Goal: Navigation & Orientation: Find specific page/section

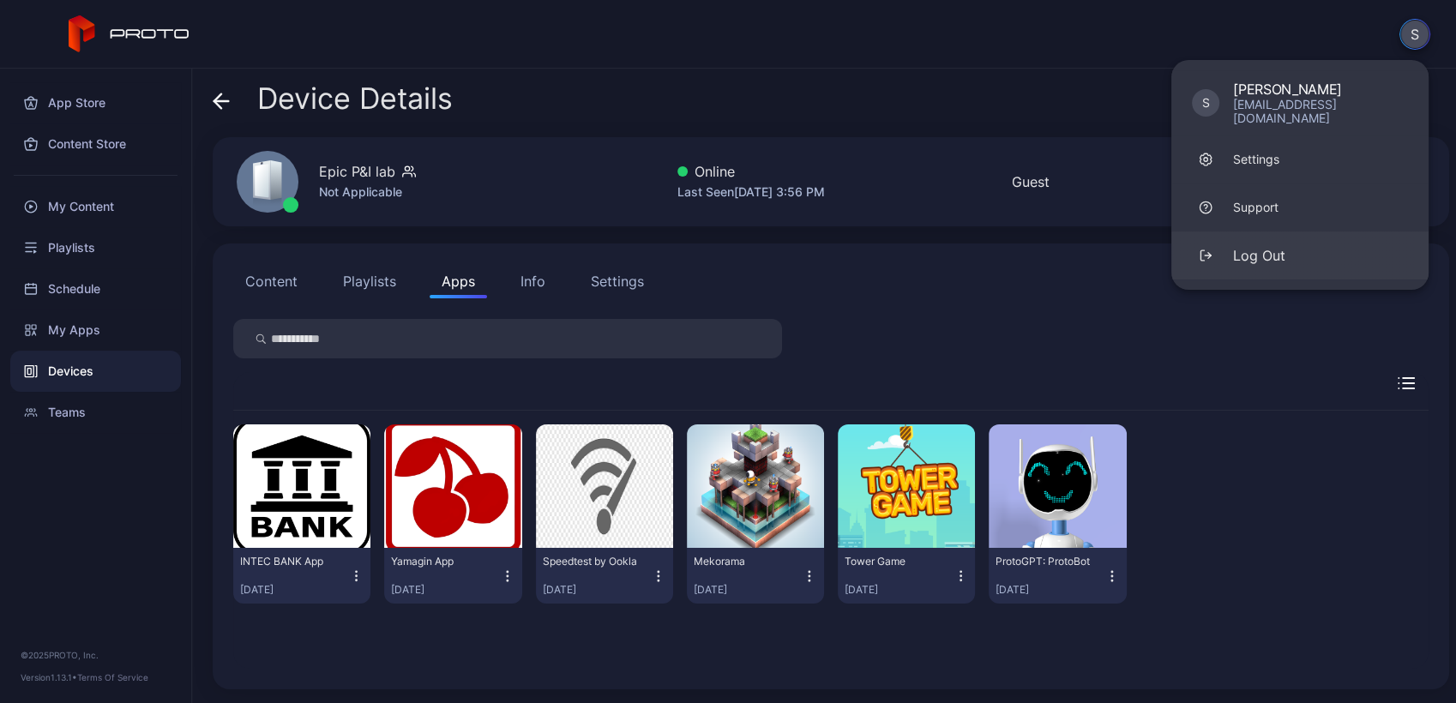
click at [1285, 237] on button "Log Out" at bounding box center [1299, 256] width 257 height 48
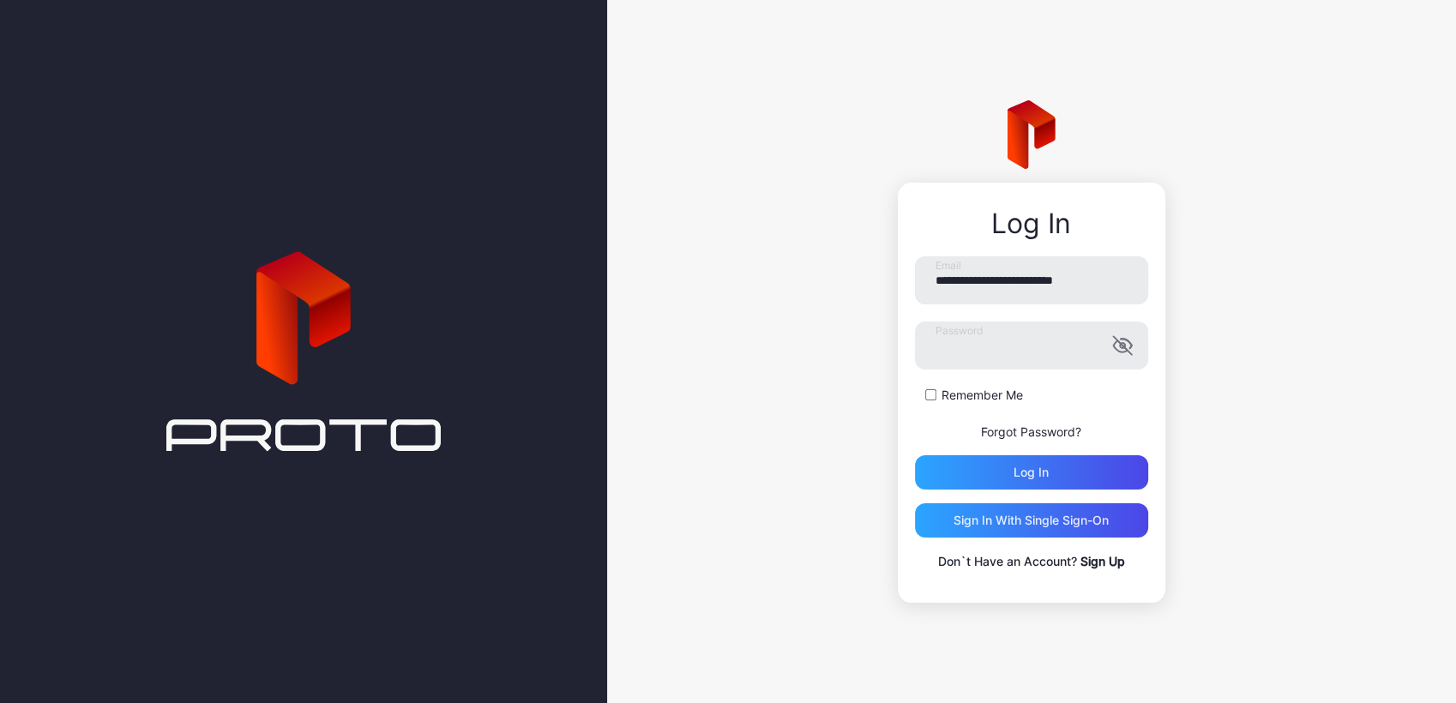
click at [1077, 660] on div "**********" at bounding box center [1032, 351] width 850 height 703
click at [980, 285] on input "**********" at bounding box center [1031, 280] width 233 height 48
type input "**********"
click at [1008, 478] on div "Log in" at bounding box center [1031, 472] width 233 height 34
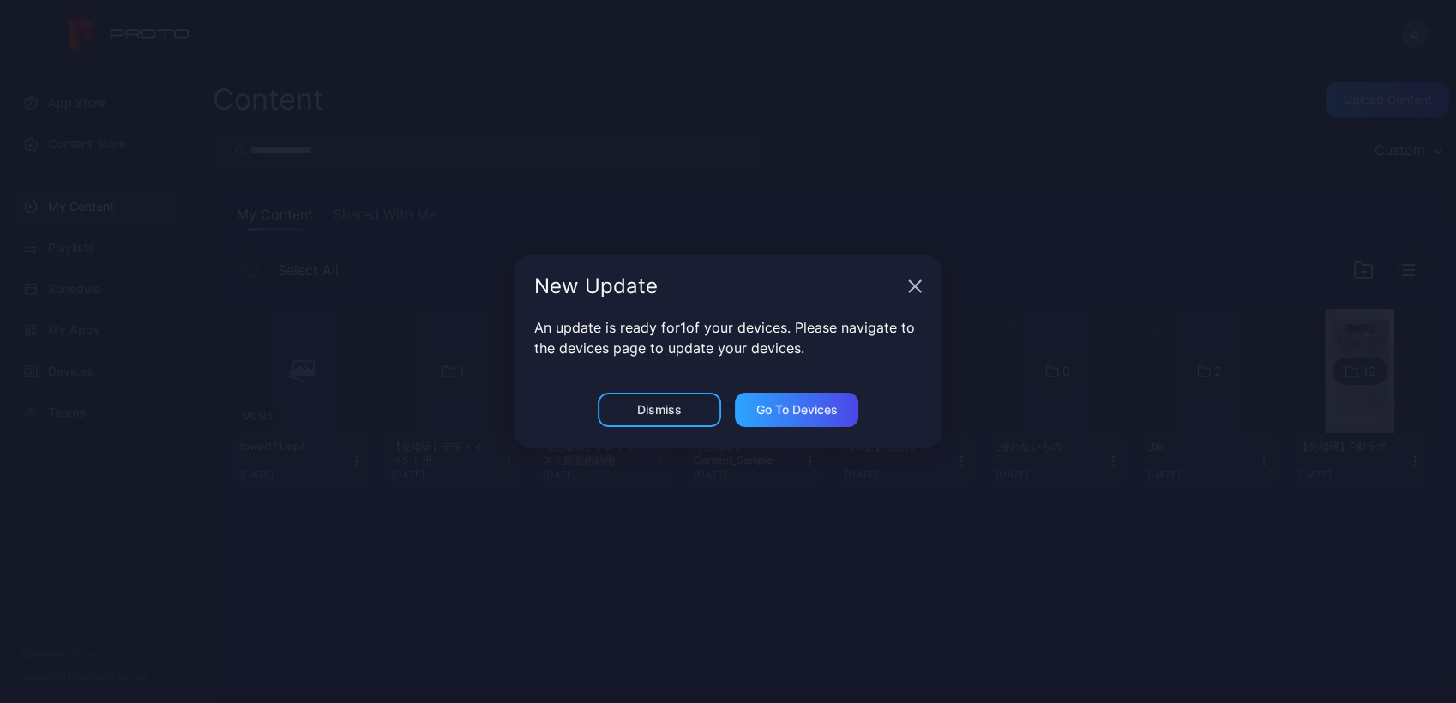
click at [336, 284] on div "New Update An update is ready for 1 of your devices. Please navigate to the dev…" at bounding box center [728, 351] width 1456 height 703
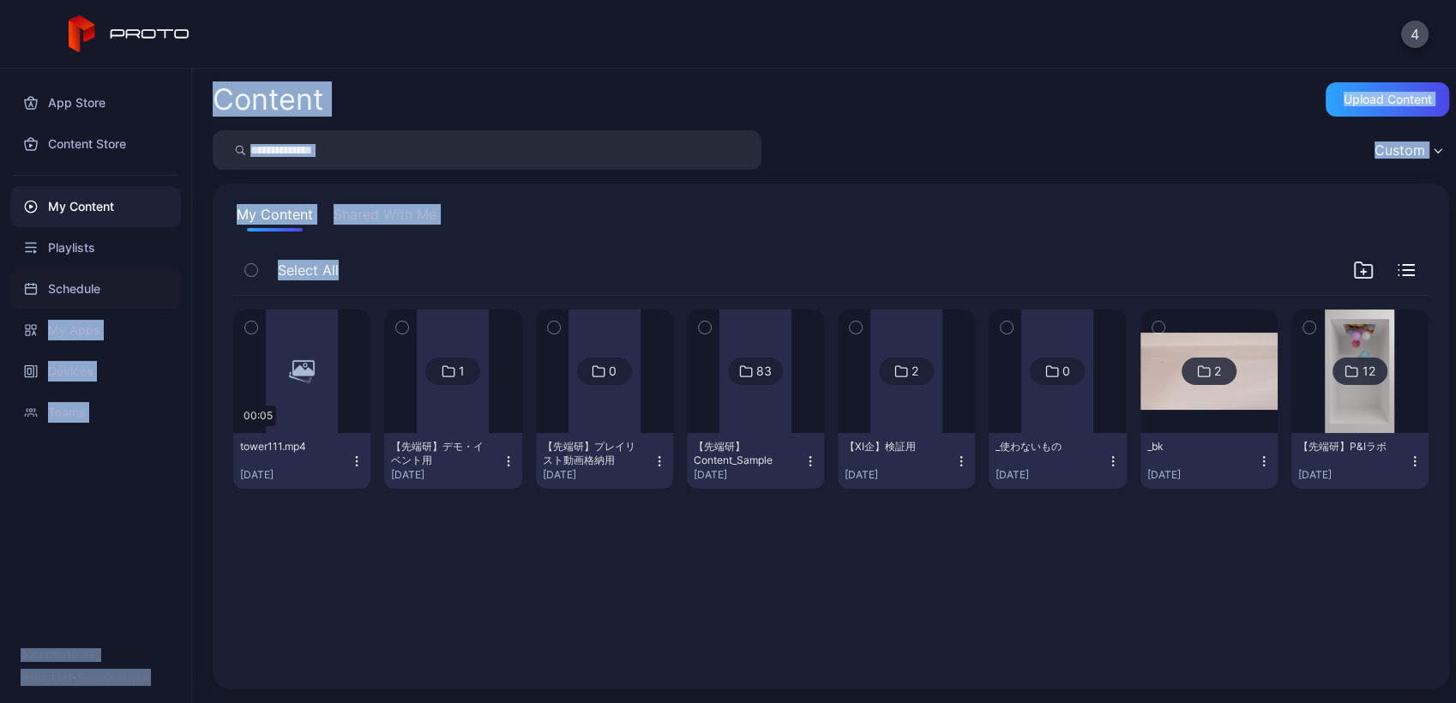
drag, startPoint x: 336, startPoint y: 284, endPoint x: 154, endPoint y: 304, distance: 182.9
click at [154, 304] on div "App Store Content Store My Content Playlists Schedule My Apps Devices Teams © […" at bounding box center [728, 386] width 1456 height 635
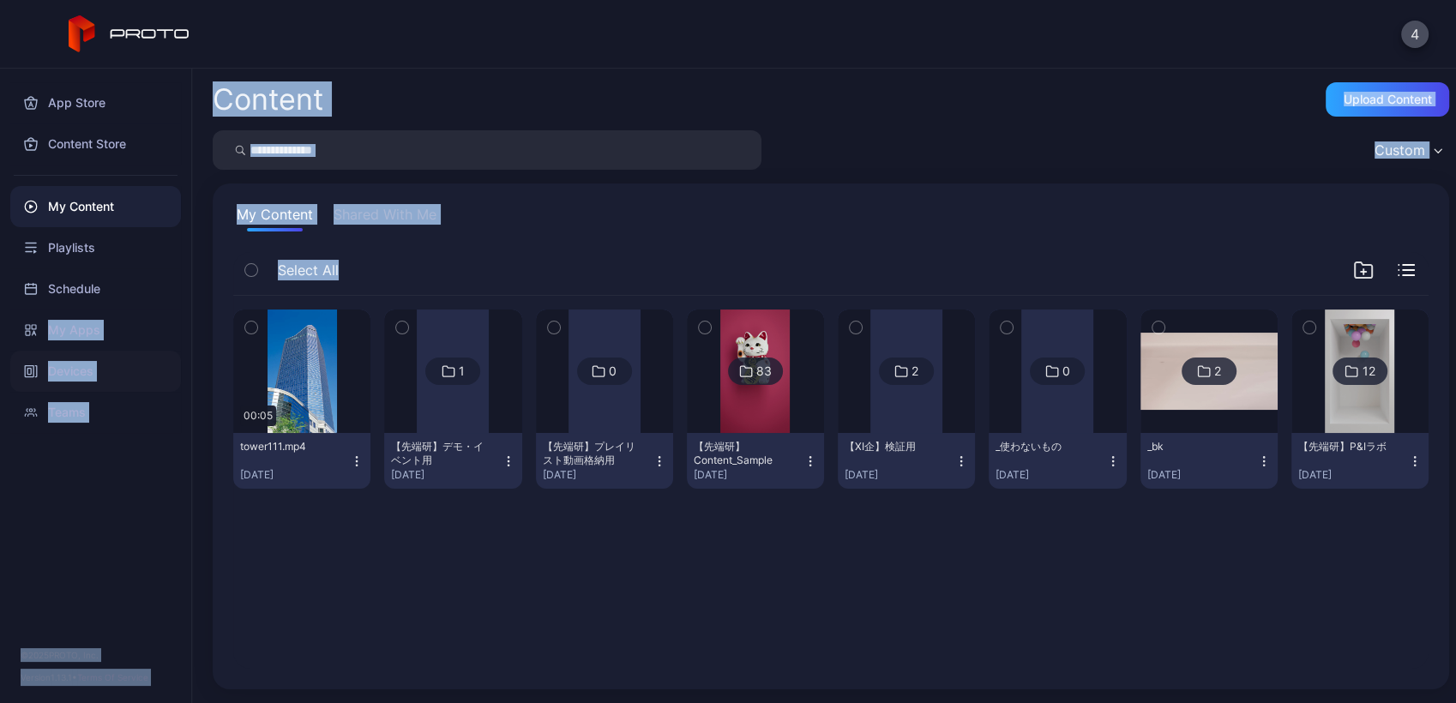
drag, startPoint x: 154, startPoint y: 304, endPoint x: 94, endPoint y: 379, distance: 96.4
click at [94, 379] on div "Devices" at bounding box center [95, 371] width 171 height 41
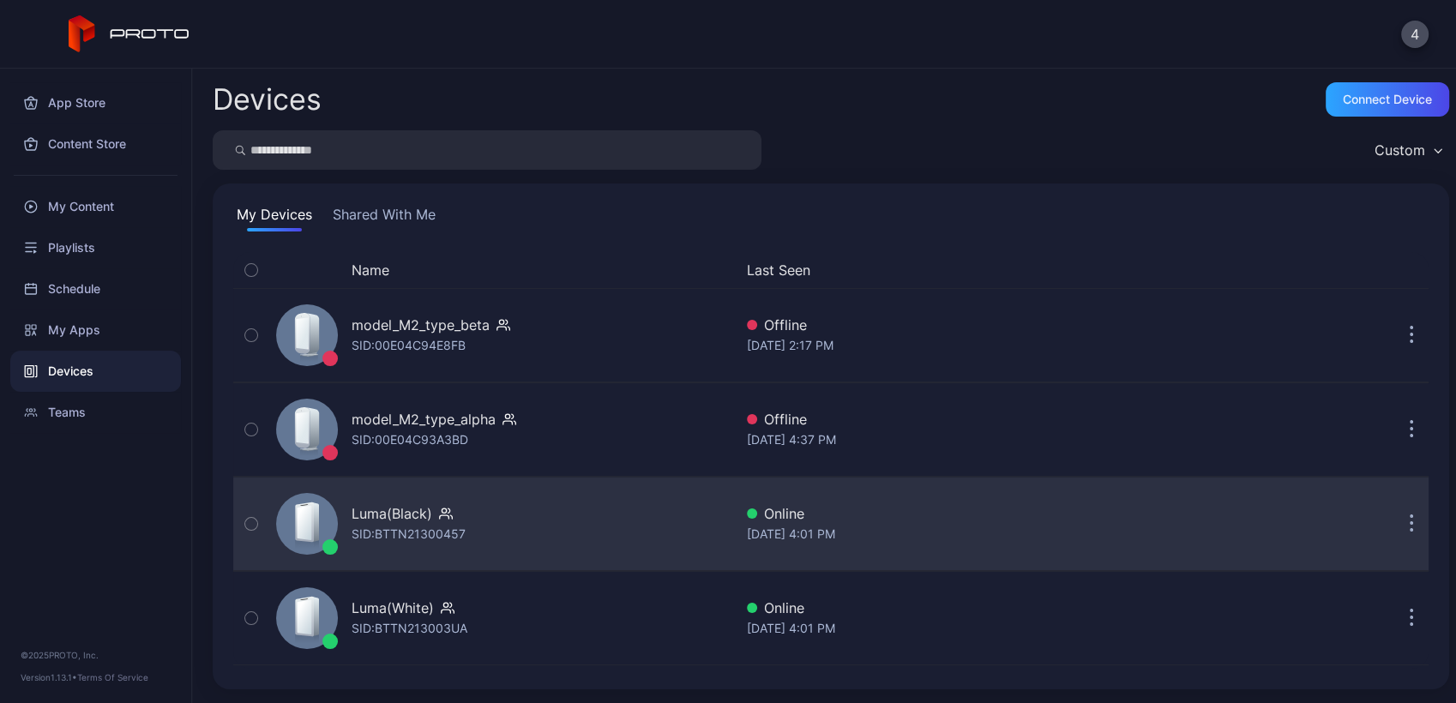
click at [440, 514] on icon "button" at bounding box center [446, 513] width 14 height 17
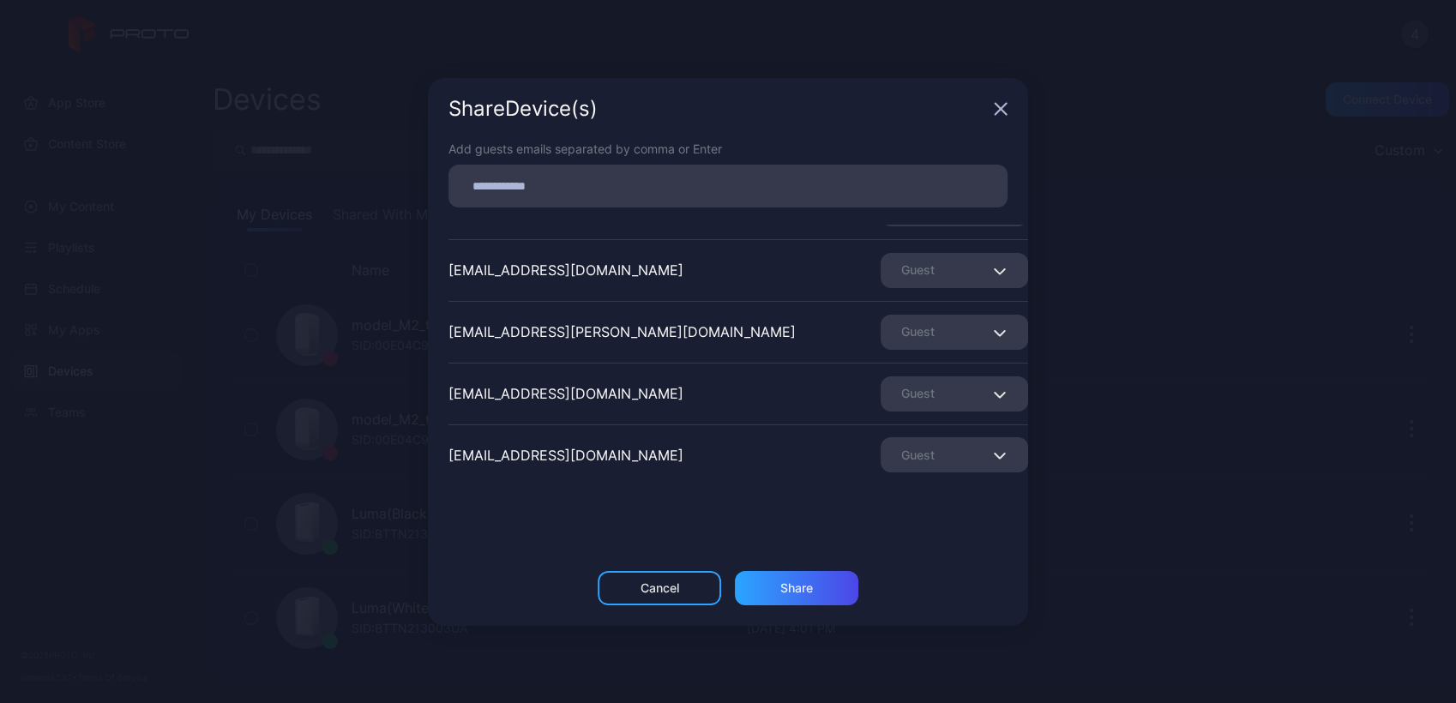
scroll to position [418, 0]
click at [354, 468] on div "Share Device (s) Add guests emails separated by comma or Enter [EMAIL_ADDRESS][…" at bounding box center [728, 351] width 1456 height 703
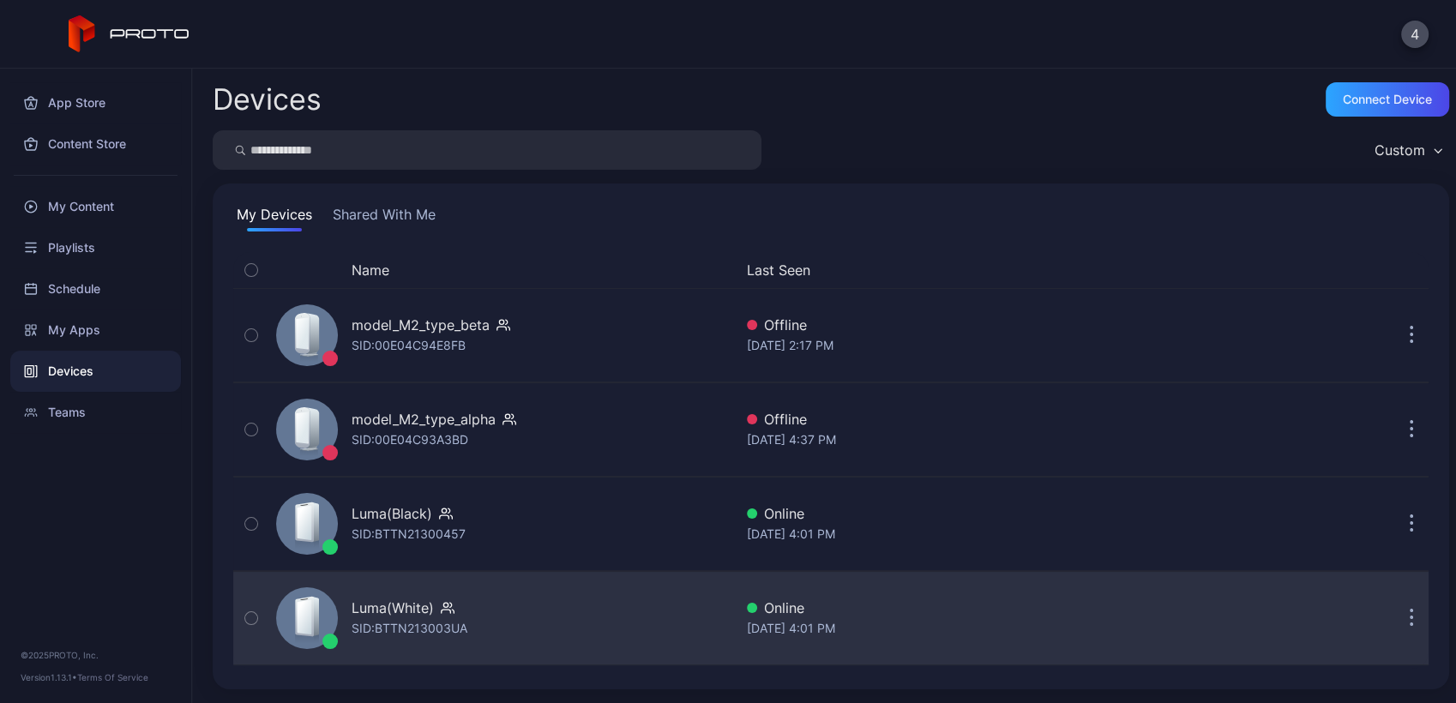
click at [449, 608] on icon "button" at bounding box center [448, 607] width 14 height 17
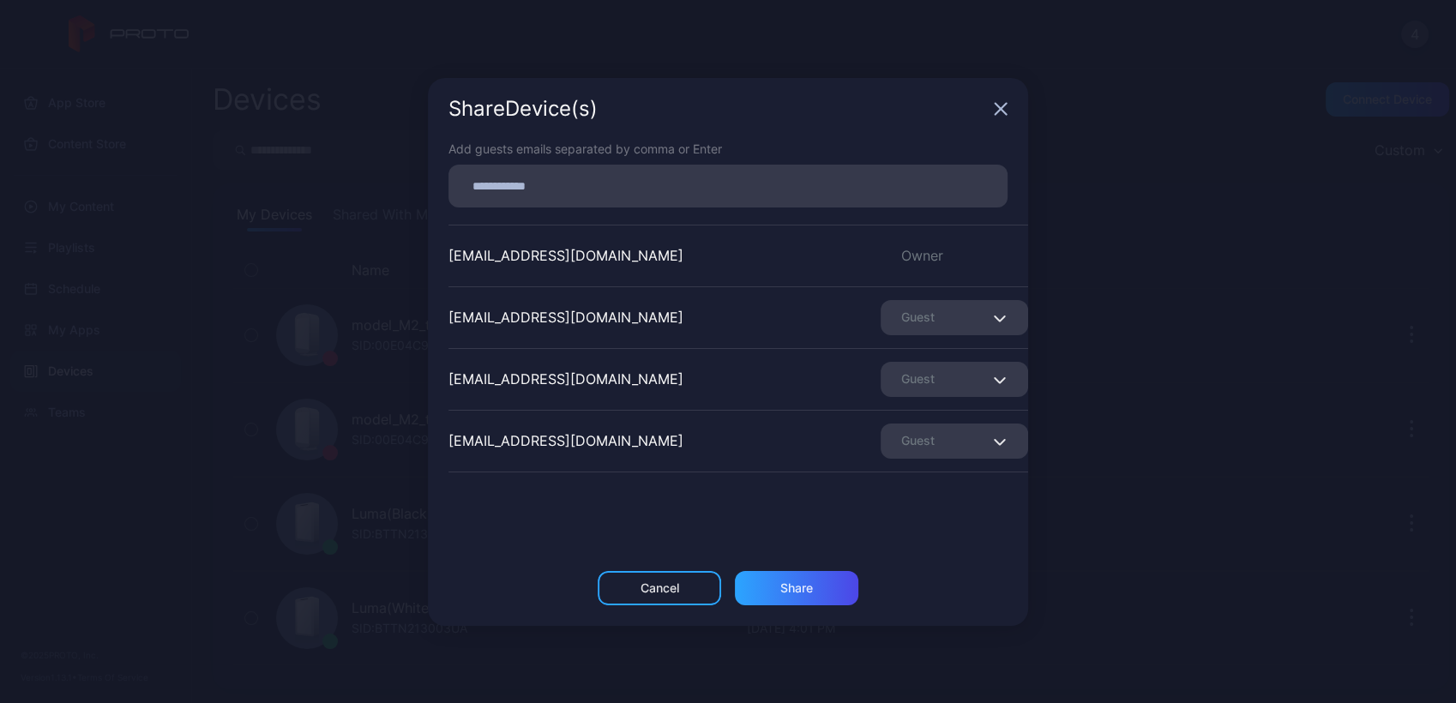
scroll to position [0, 0]
click at [1000, 106] on icon "button" at bounding box center [1001, 109] width 14 height 14
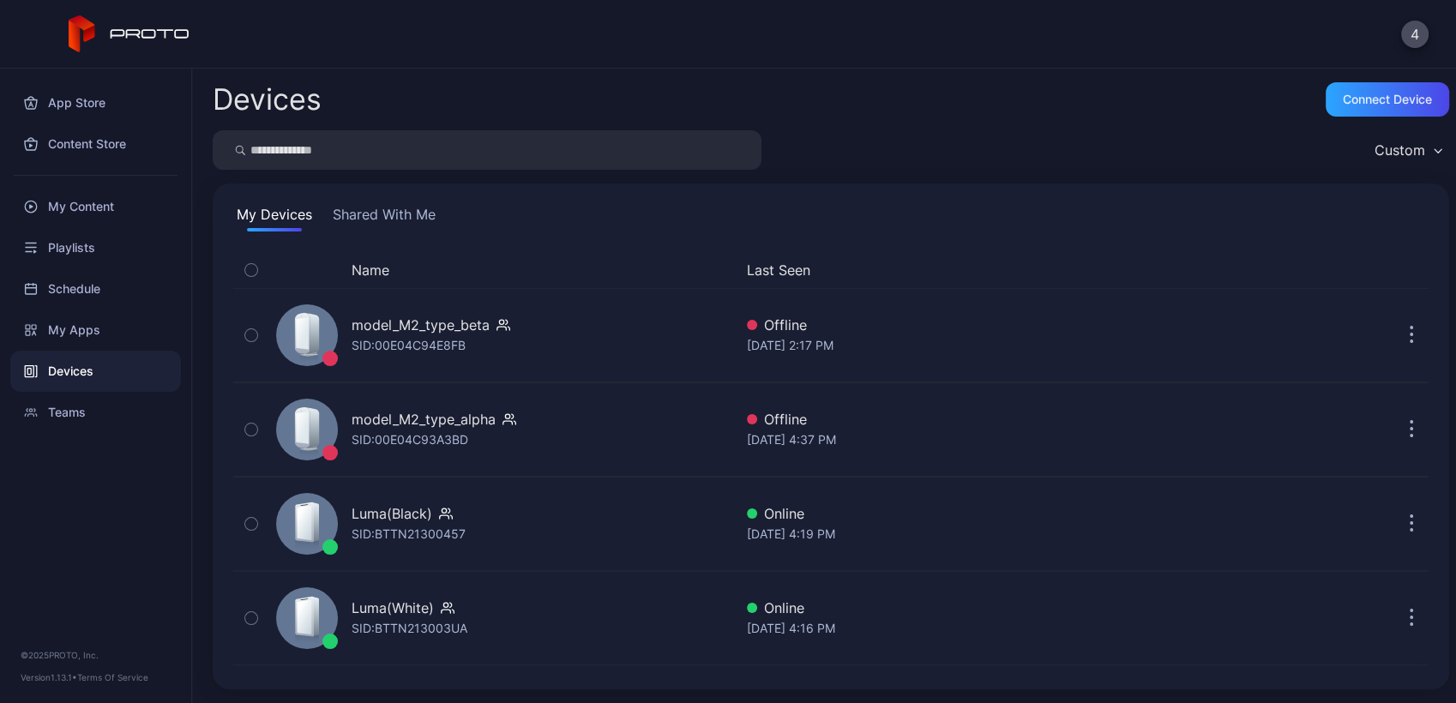
click at [75, 366] on div "Devices" at bounding box center [95, 371] width 171 height 41
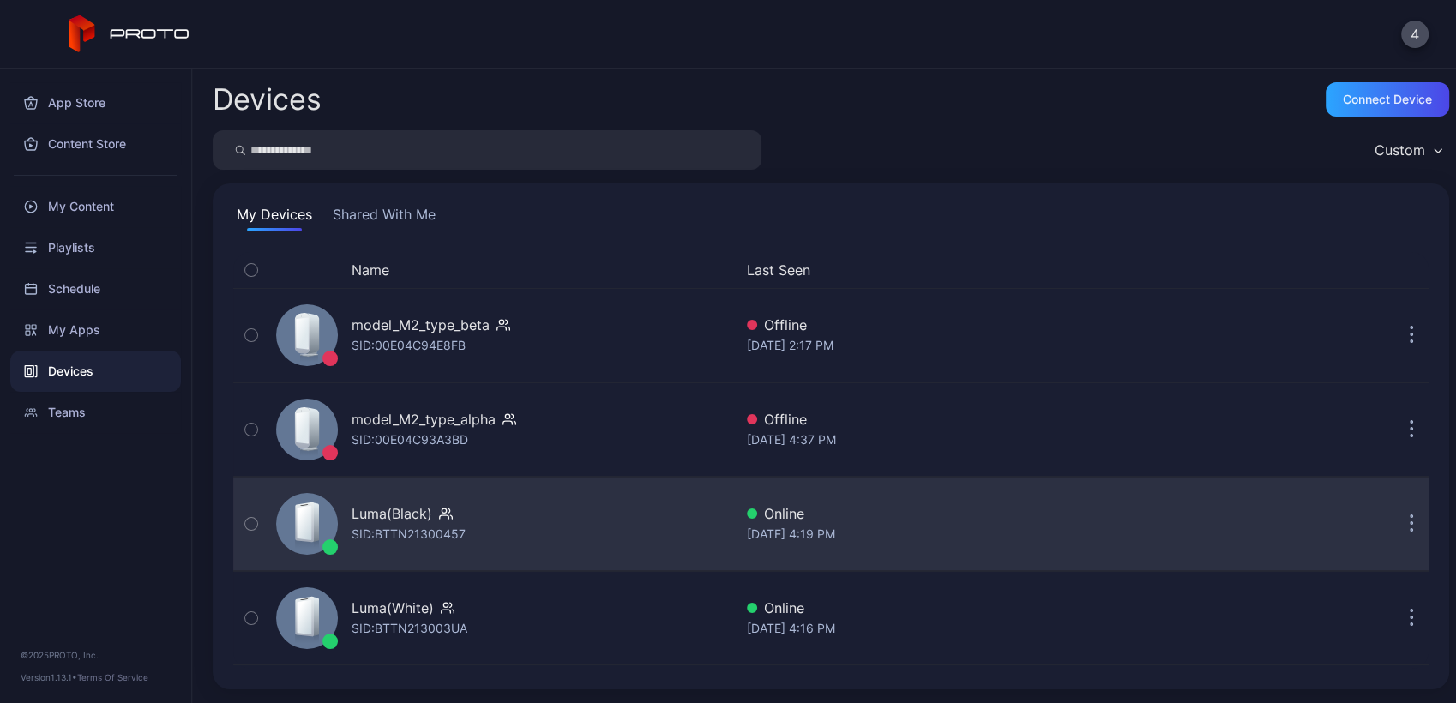
click at [531, 533] on div "Luma(Black) SID: BTTN21300457" at bounding box center [501, 524] width 464 height 86
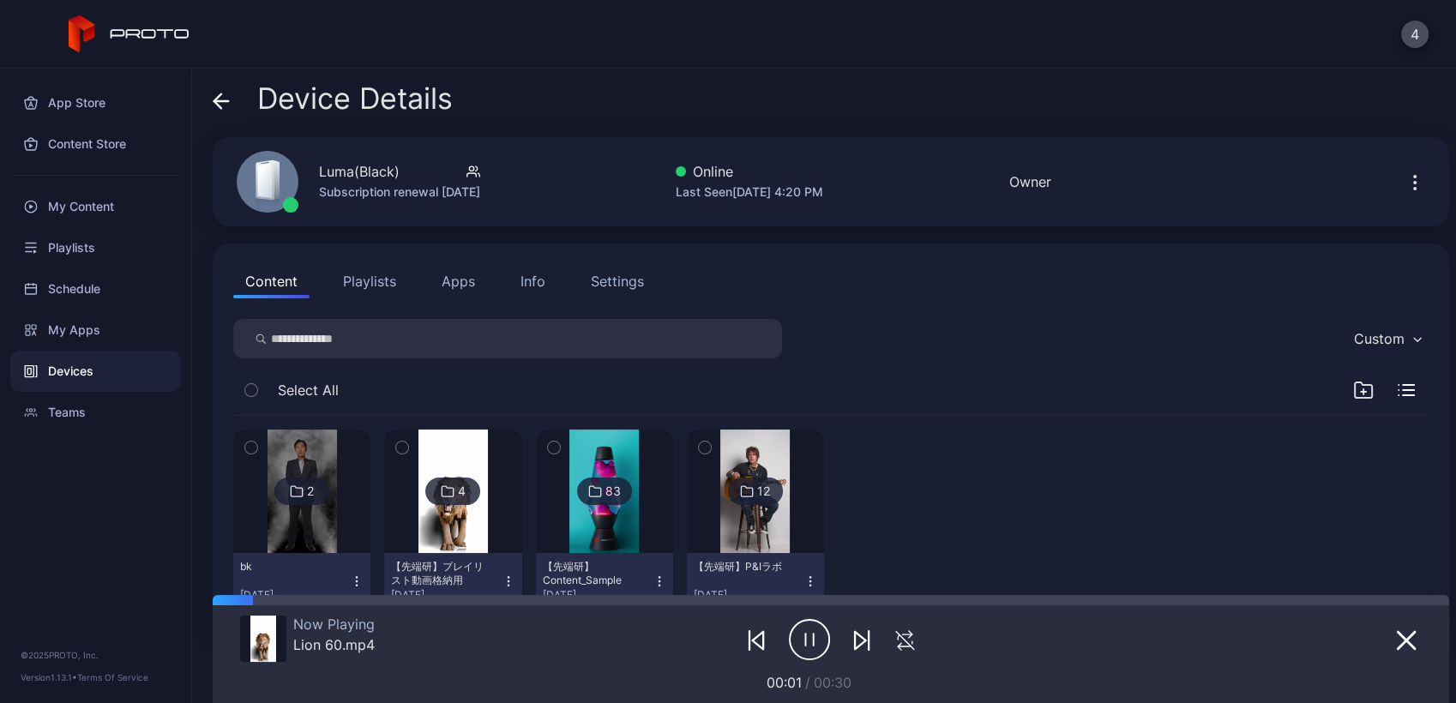
click at [460, 509] on img at bounding box center [452, 491] width 69 height 123
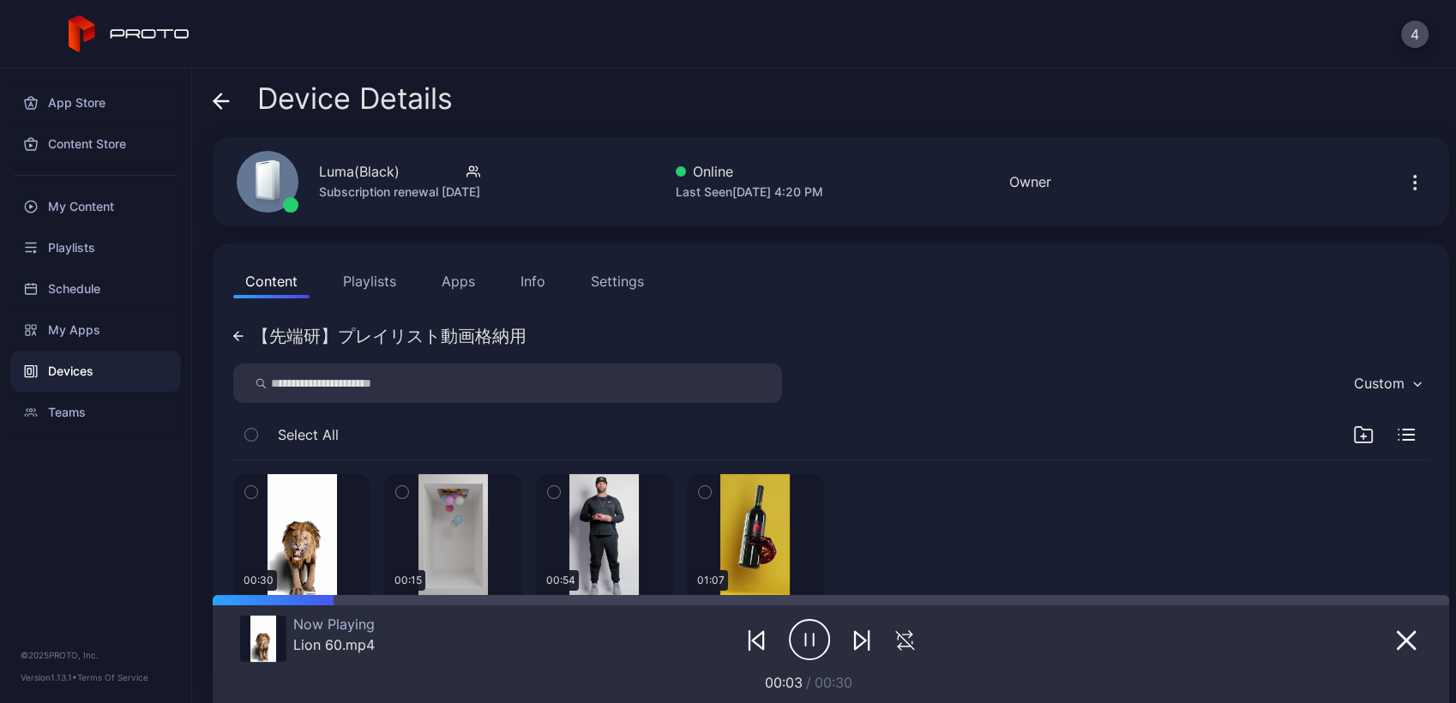
click at [316, 339] on div "【先端研】プレイリスト動画格納用" at bounding box center [389, 336] width 274 height 17
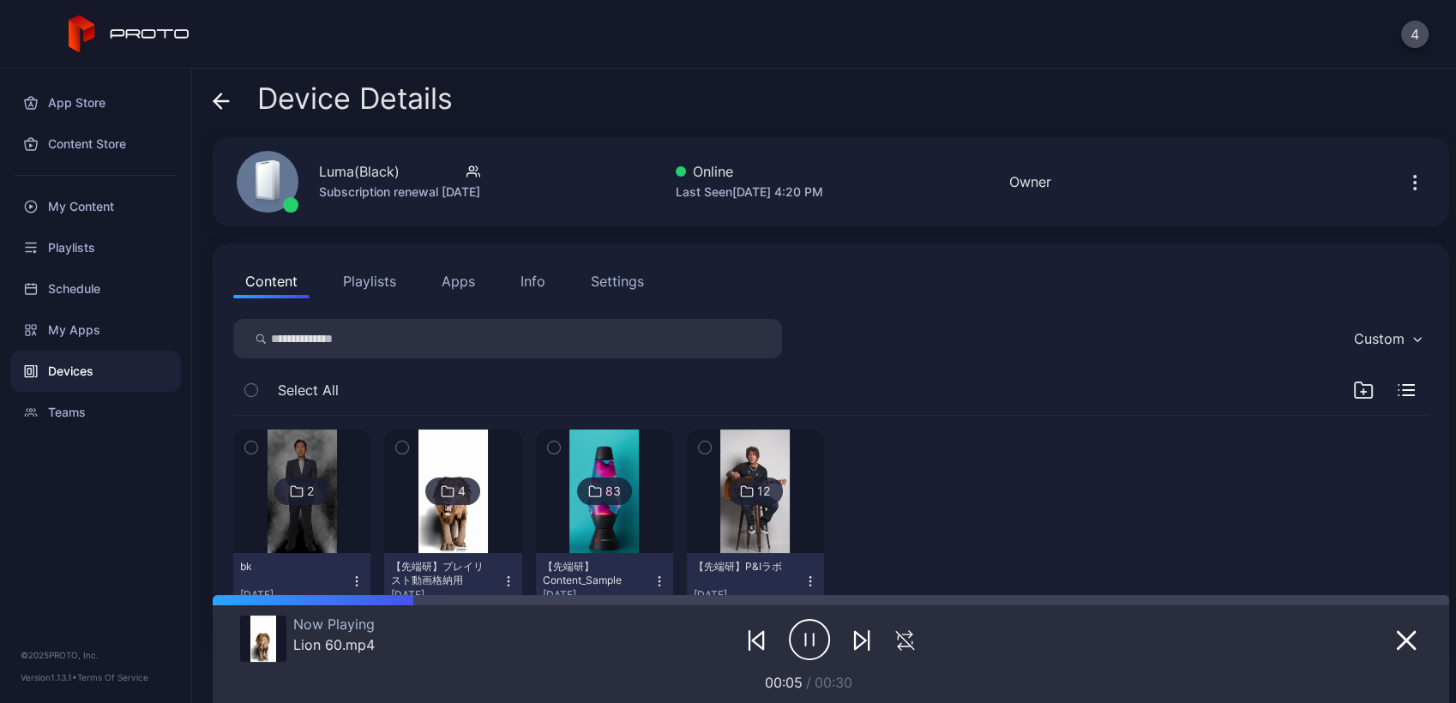
scroll to position [61, 0]
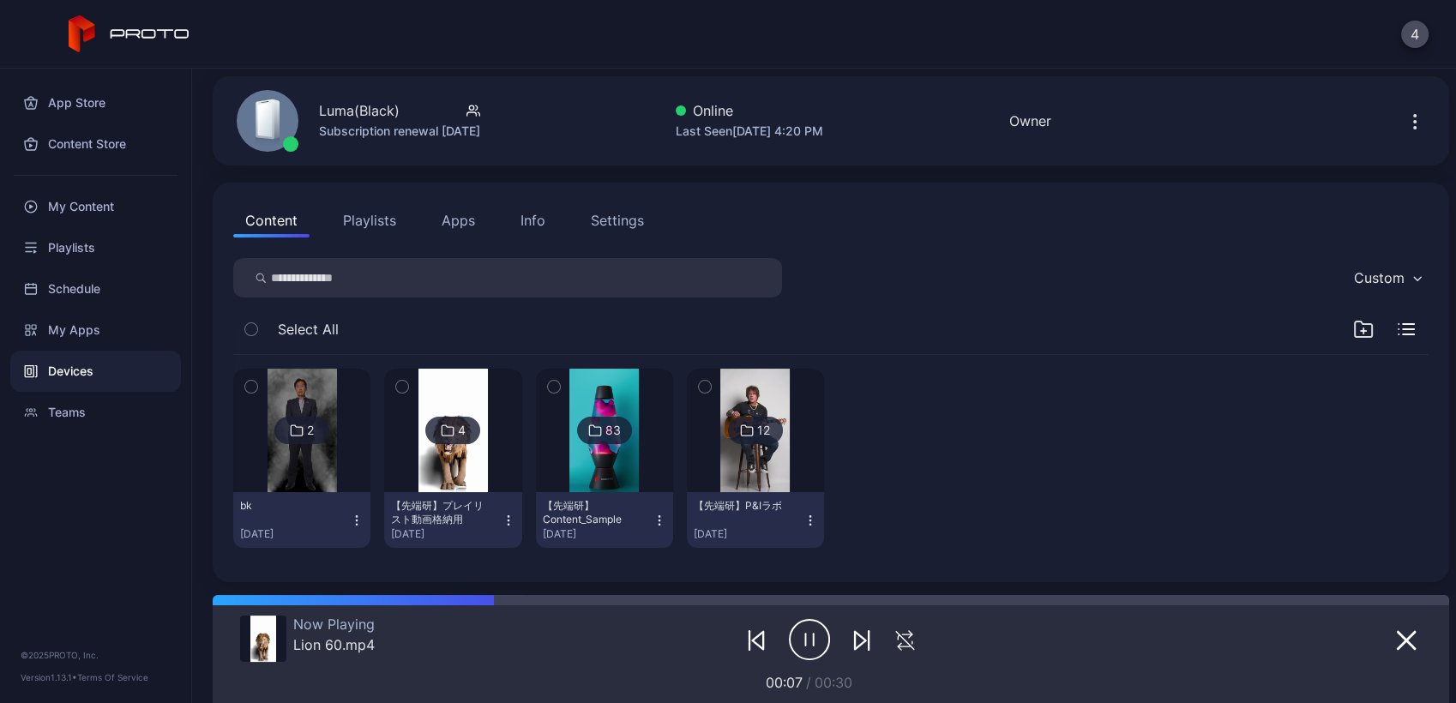
click at [740, 458] on img at bounding box center [754, 430] width 69 height 123
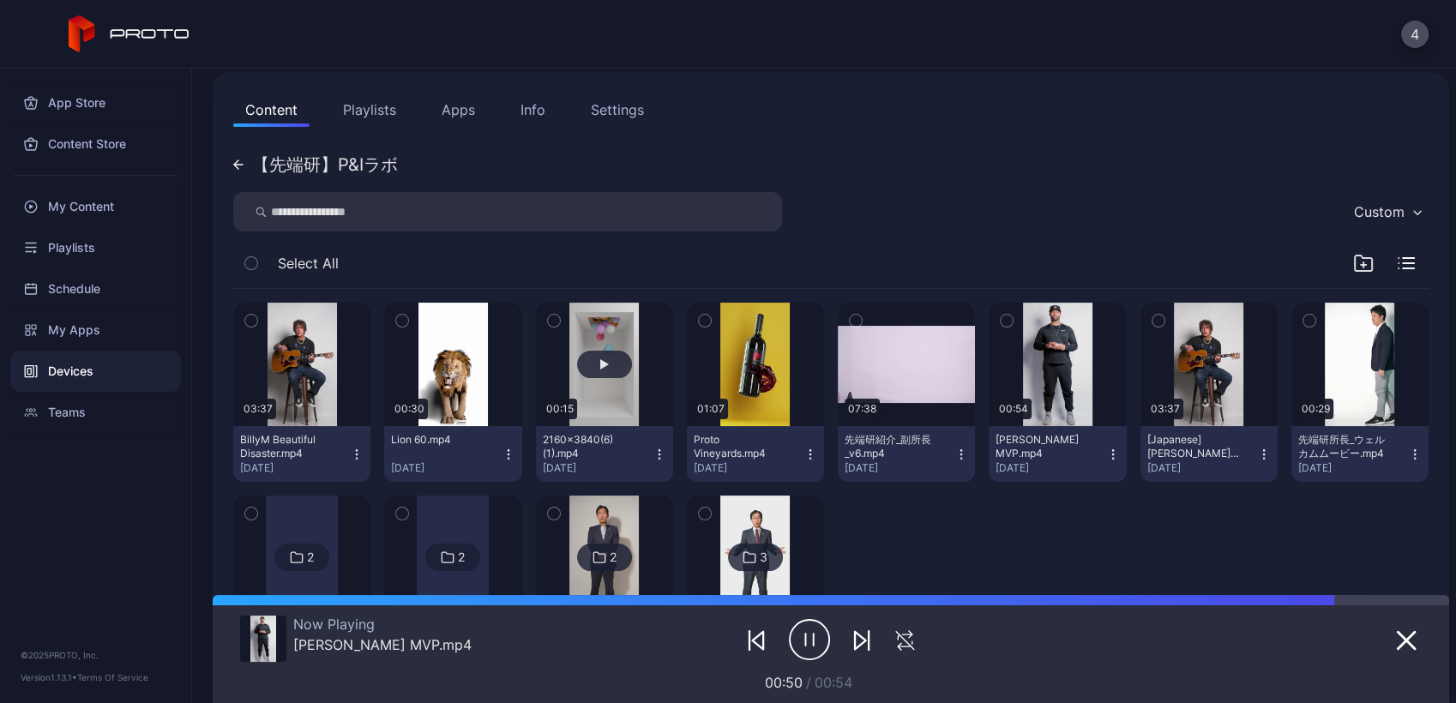
scroll to position [172, 0]
click at [598, 384] on button "button" at bounding box center [604, 364] width 137 height 123
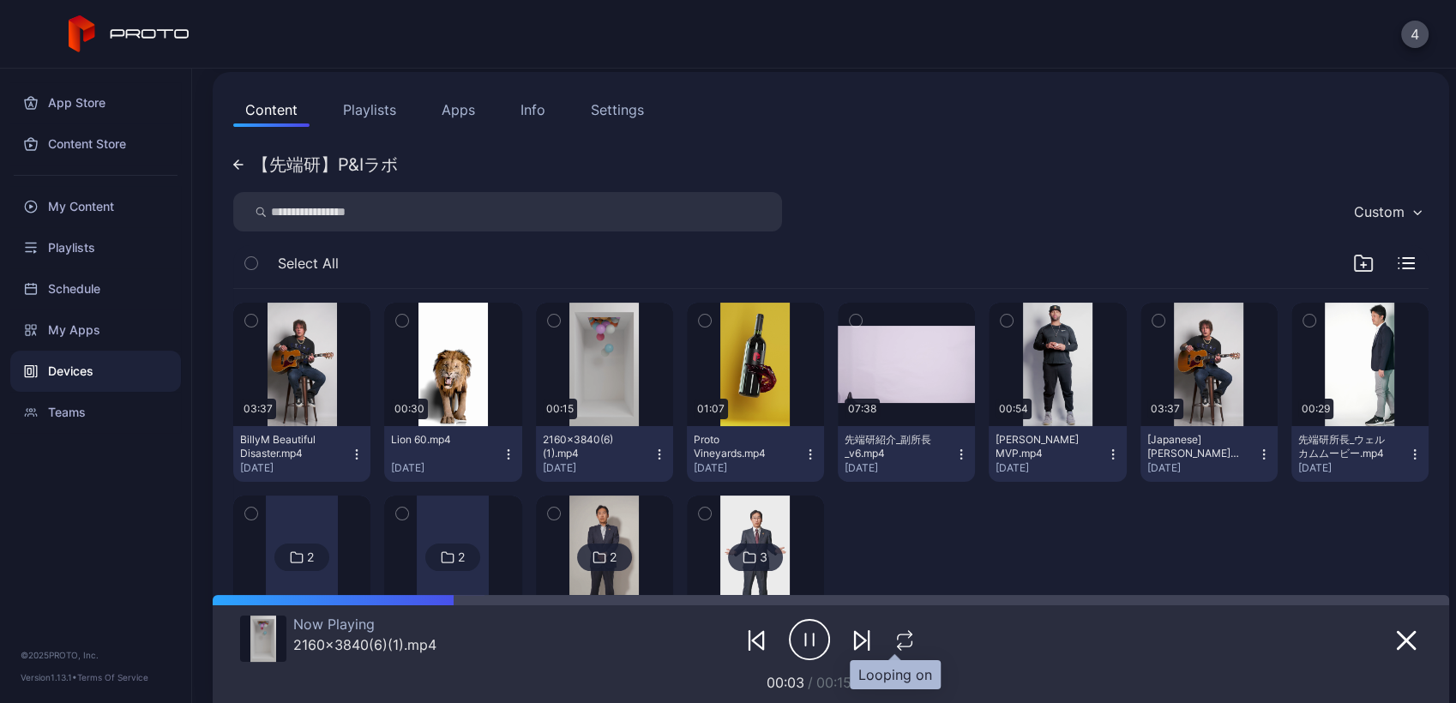
click at [894, 635] on icon "button" at bounding box center [905, 640] width 22 height 21
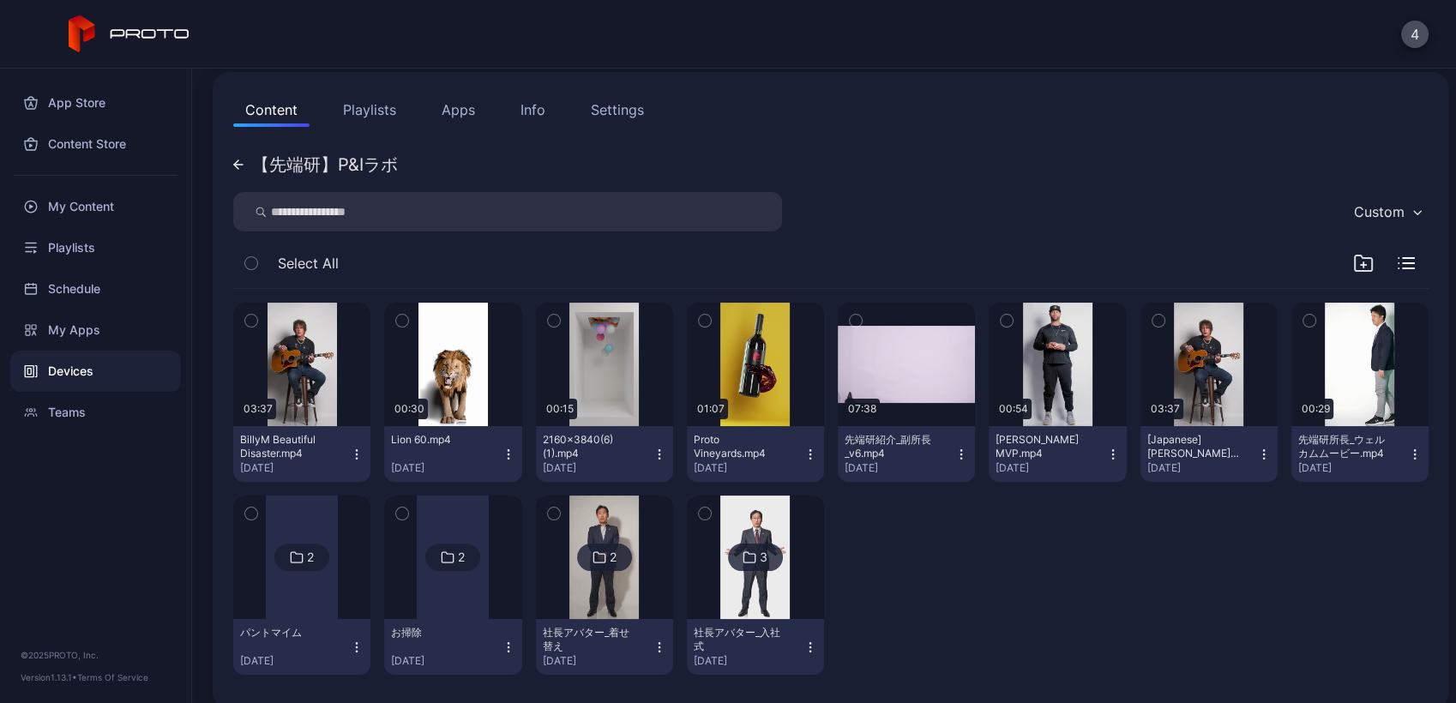
click at [57, 370] on div "Devices" at bounding box center [95, 371] width 171 height 41
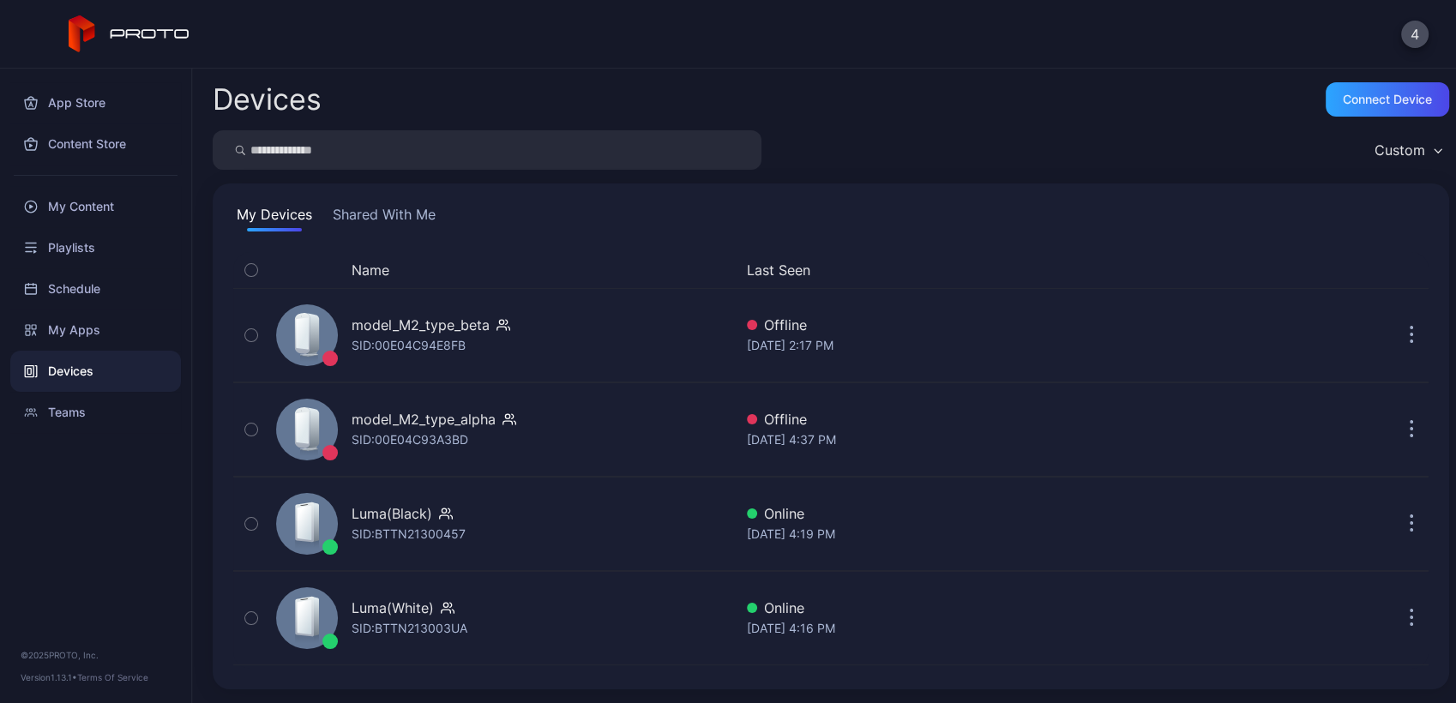
click at [412, 218] on button "Shared With Me" at bounding box center [384, 217] width 110 height 27
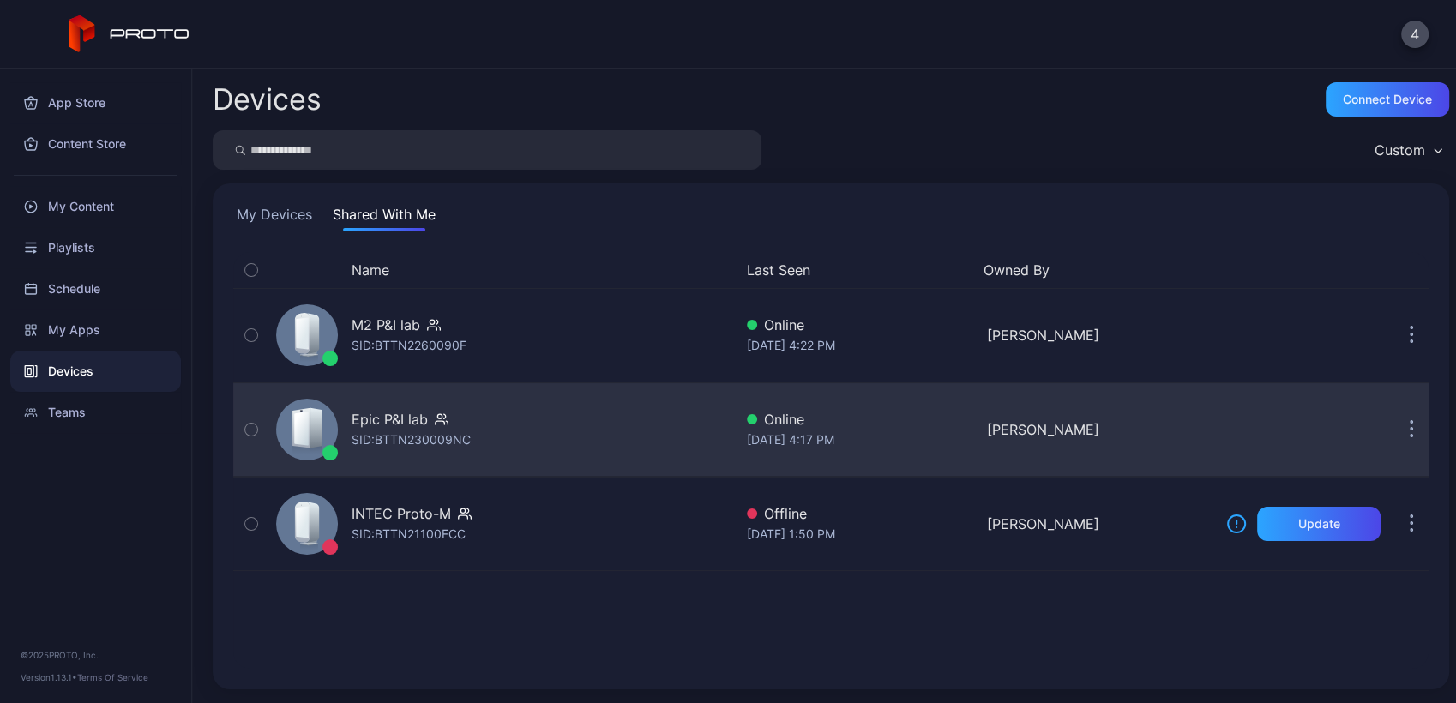
click at [528, 450] on div "Epic P&I lab SID: BTTN230009NC" at bounding box center [501, 430] width 464 height 86
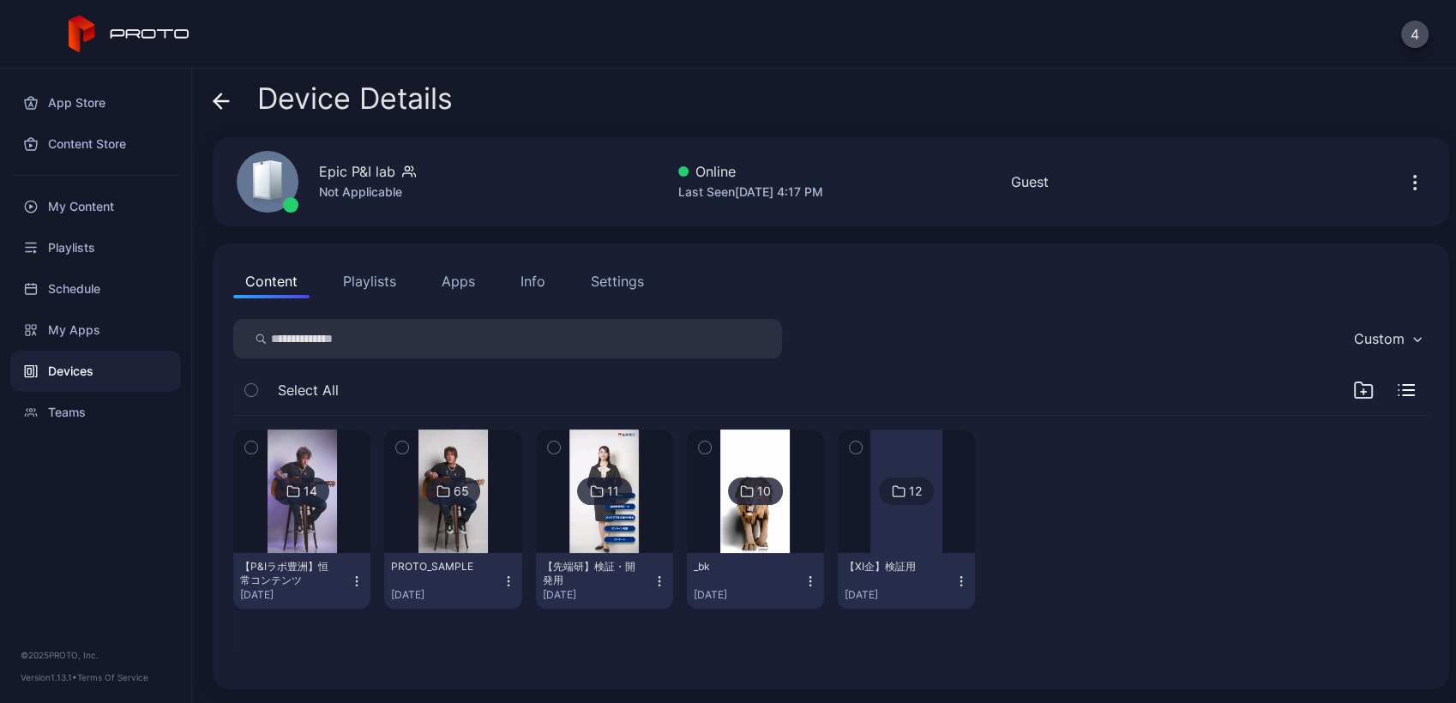
click at [309, 486] on div "14" at bounding box center [311, 491] width 14 height 15
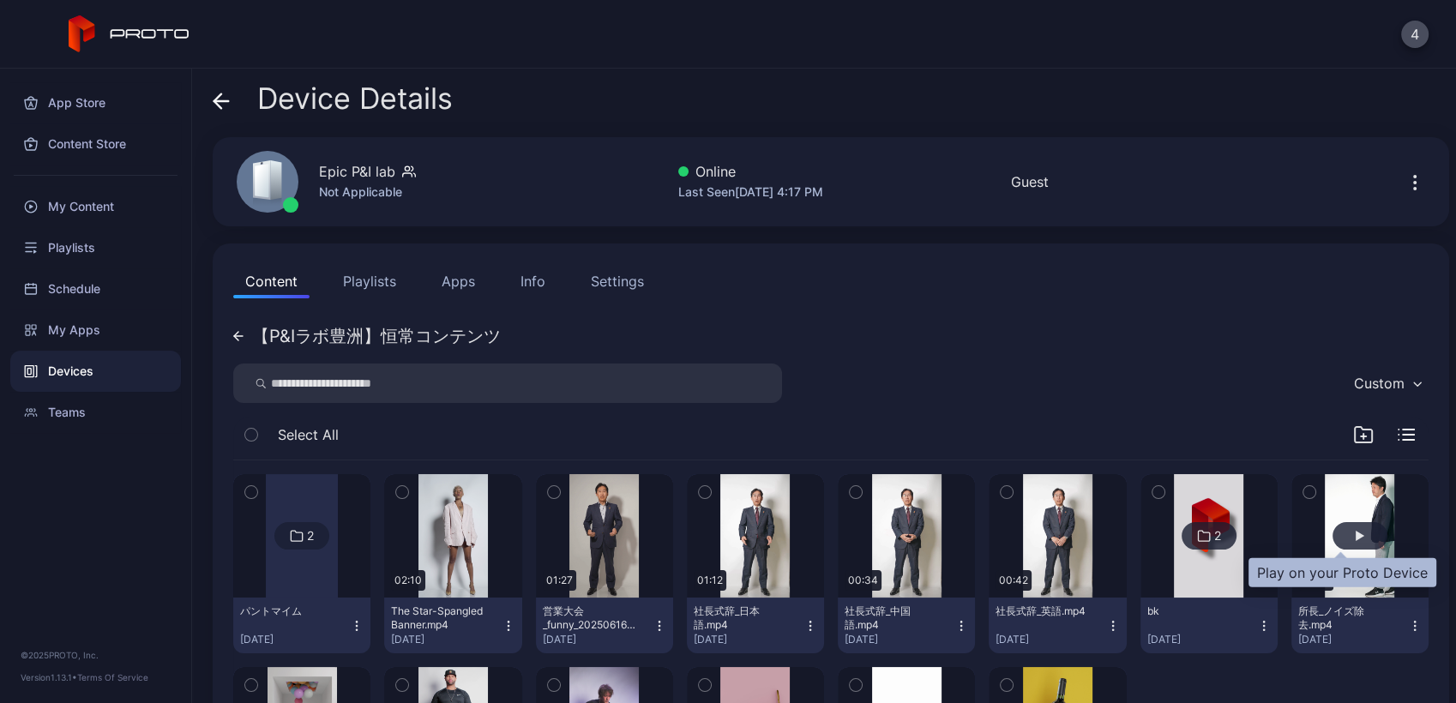
click at [1333, 539] on div "button" at bounding box center [1360, 535] width 55 height 27
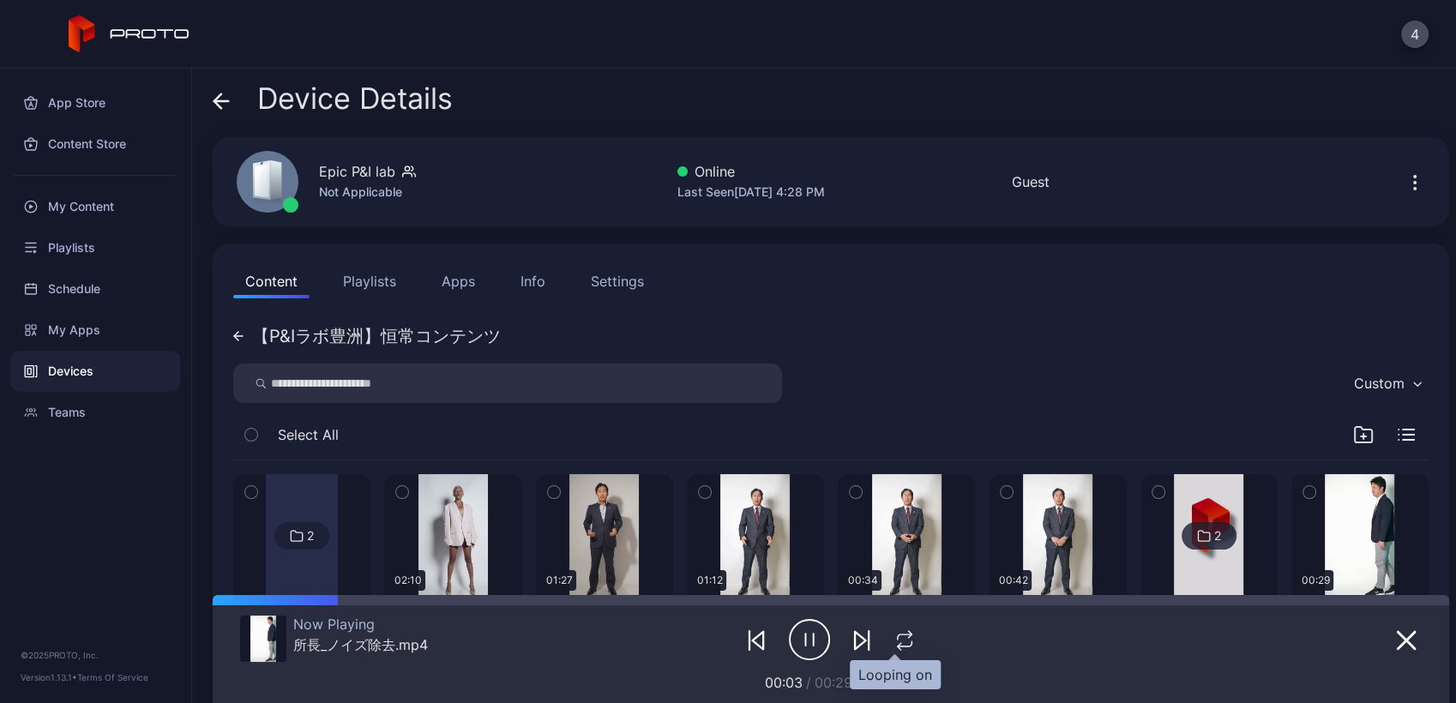
click at [895, 646] on icon "button" at bounding box center [905, 640] width 22 height 21
click at [116, 368] on div "Devices" at bounding box center [95, 371] width 171 height 41
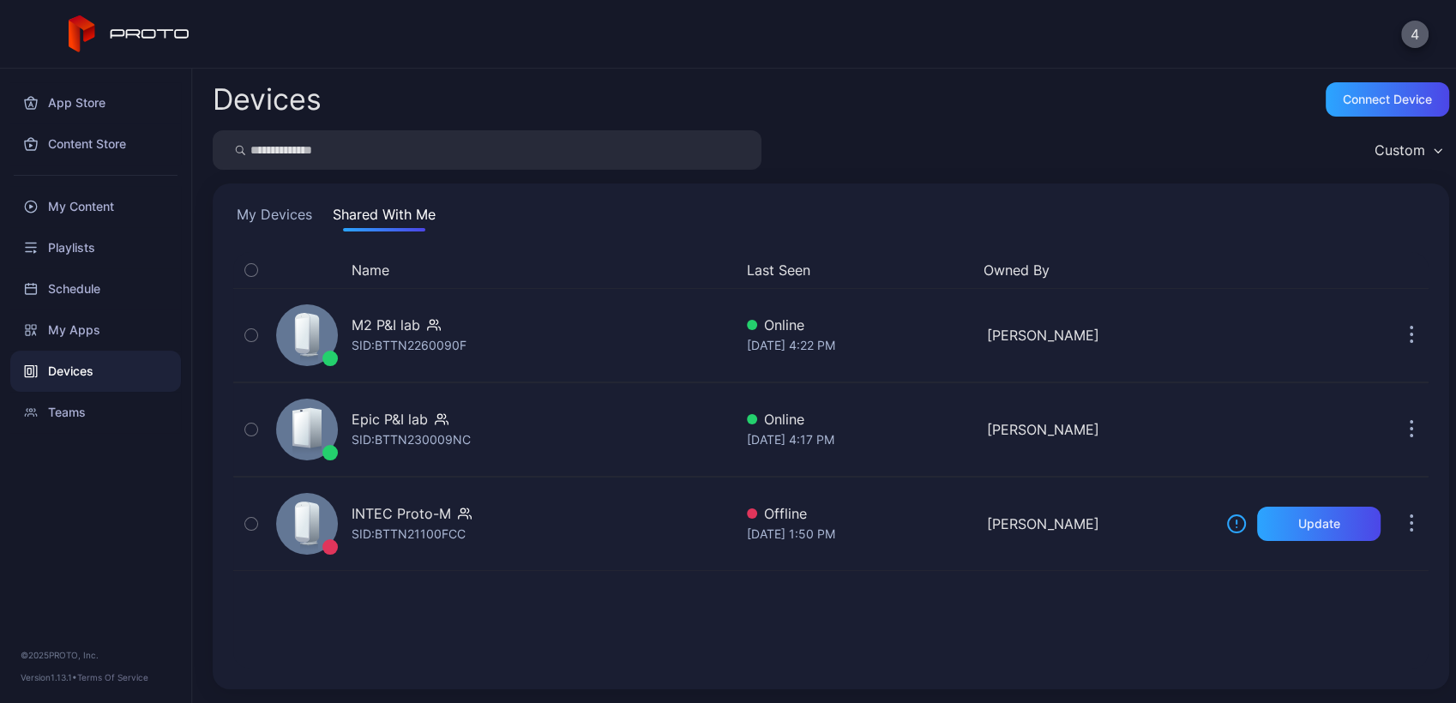
click at [1413, 31] on button "4" at bounding box center [1414, 34] width 27 height 27
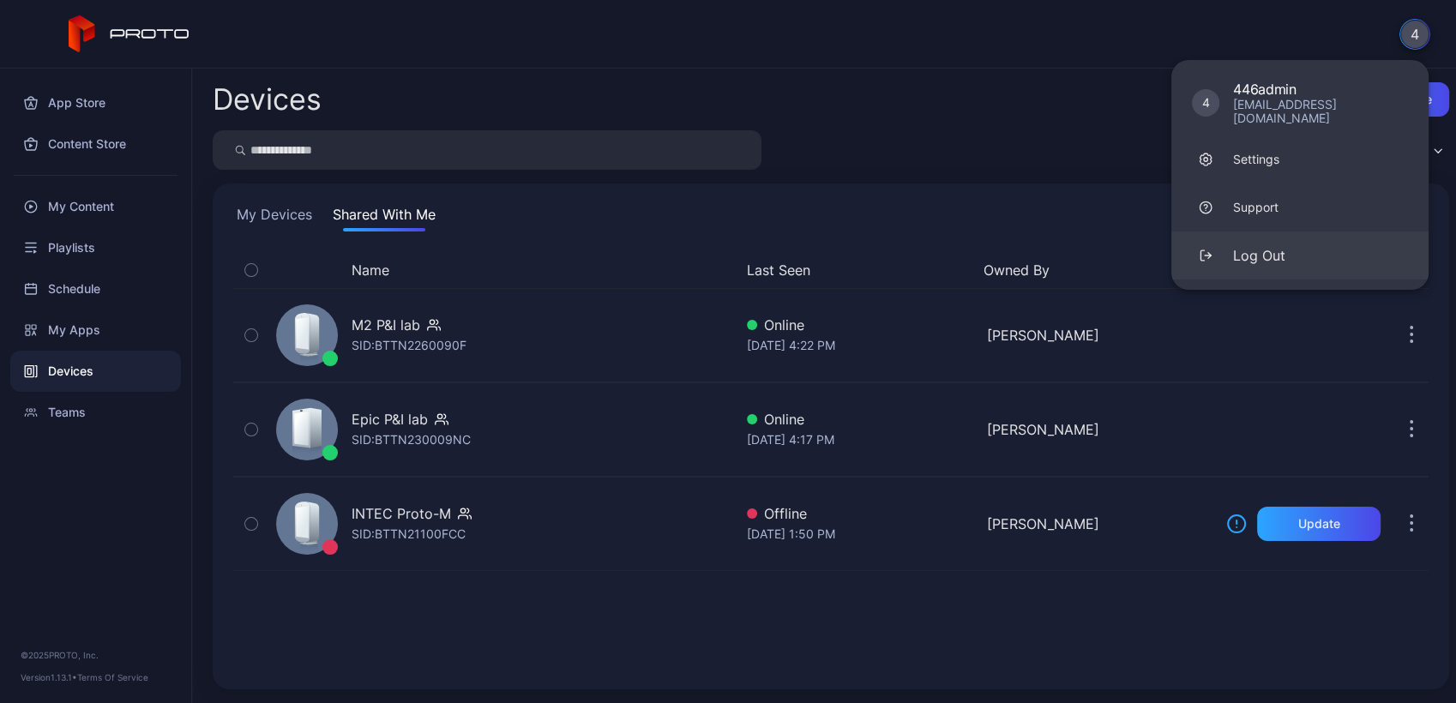
click at [1271, 245] on div "Log Out" at bounding box center [1259, 255] width 52 height 21
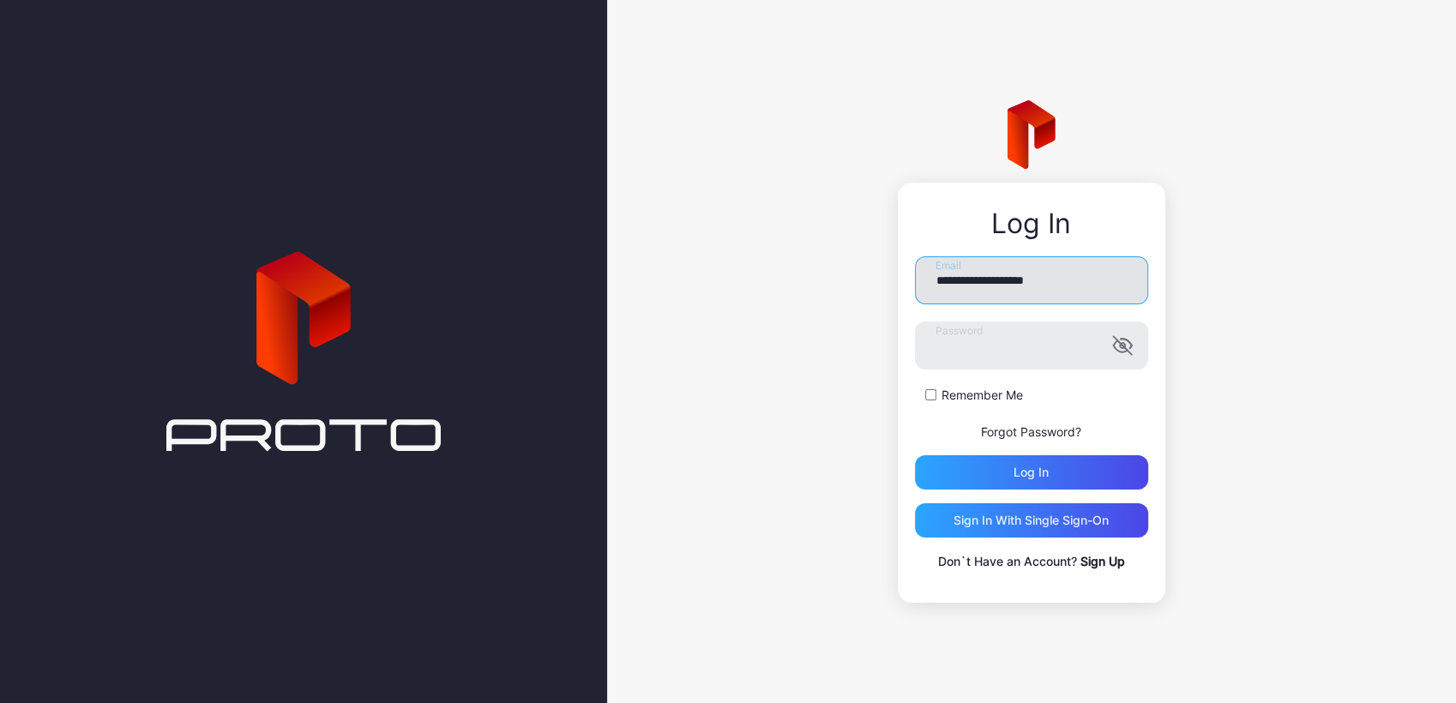
click at [1002, 279] on input "**********" at bounding box center [1031, 280] width 233 height 48
type input "**********"
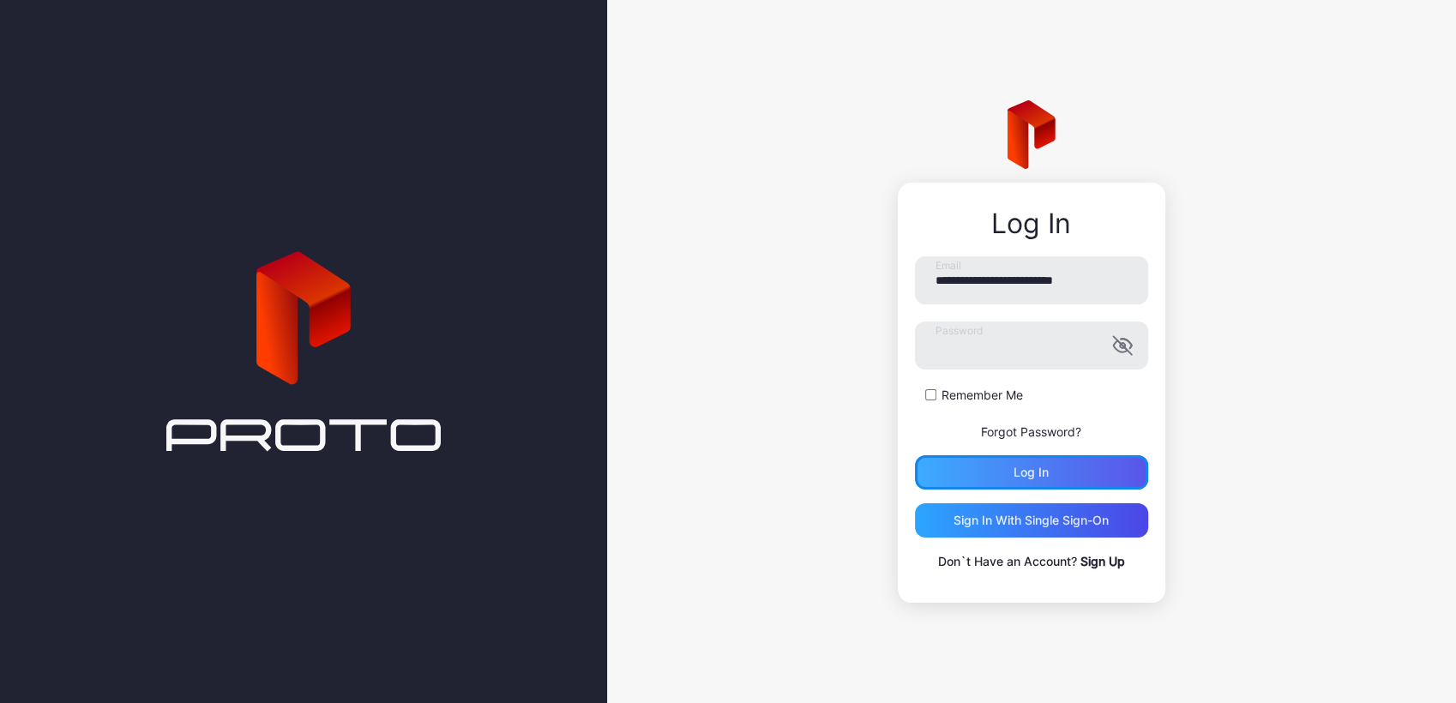
click at [972, 468] on div "Log in" at bounding box center [1031, 472] width 233 height 34
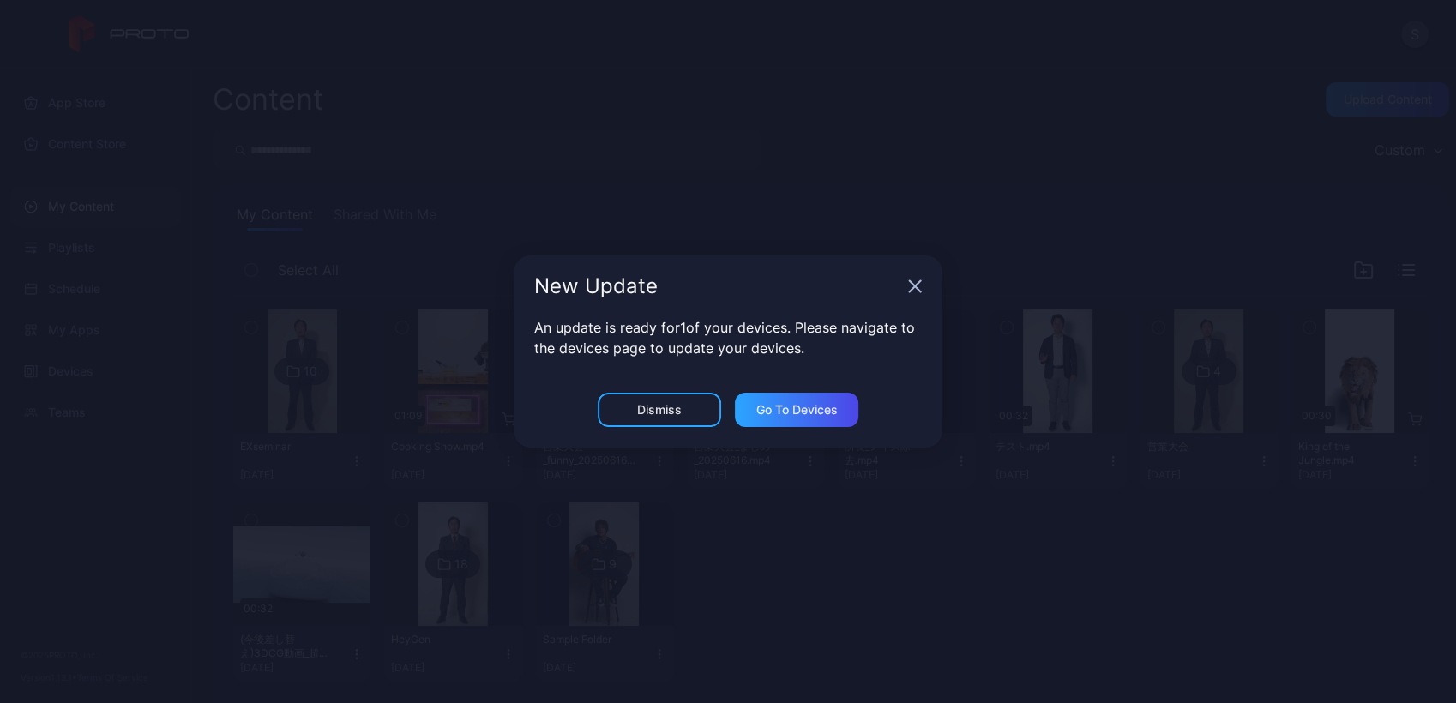
click at [137, 391] on div "New Update An update is ready for 1 of your devices. Please navigate to the dev…" at bounding box center [728, 351] width 1456 height 703
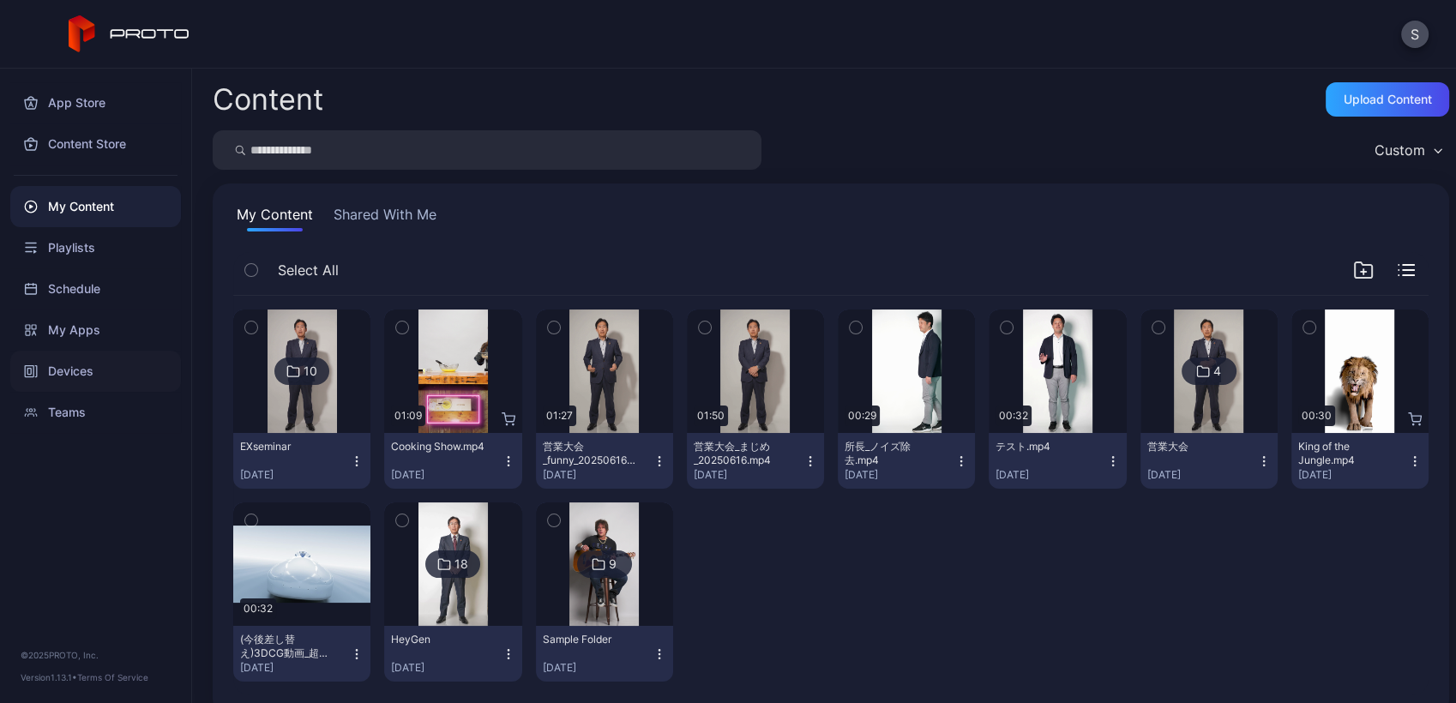
click at [111, 380] on div "Devices" at bounding box center [95, 371] width 171 height 41
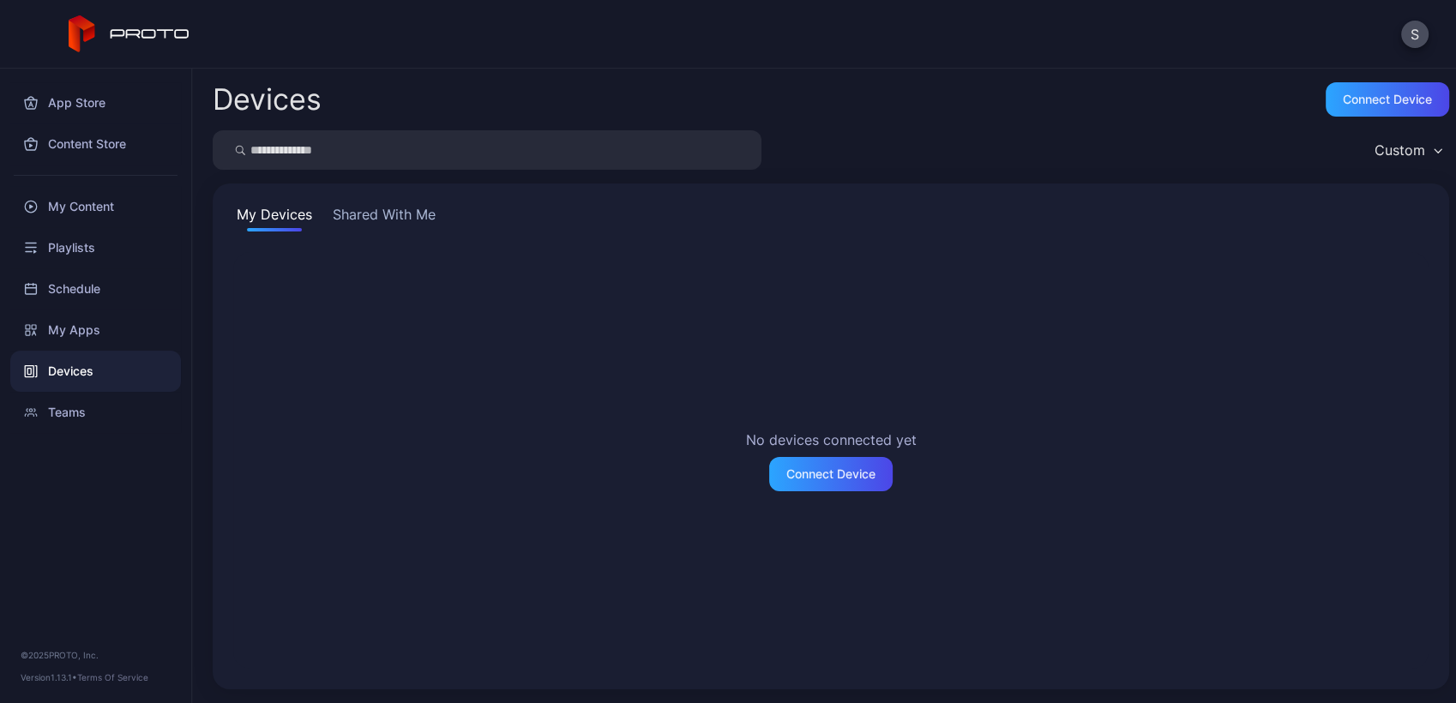
click at [388, 217] on button "Shared With Me" at bounding box center [384, 217] width 110 height 27
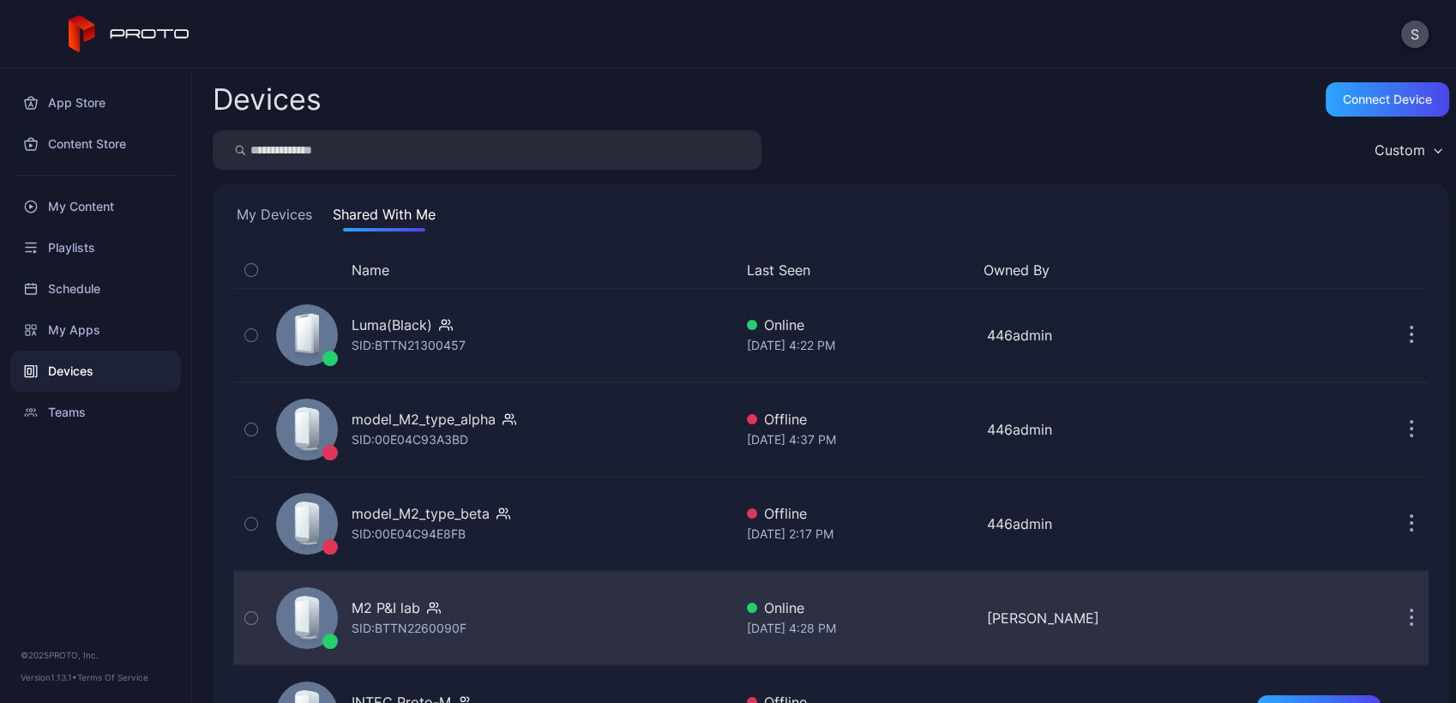
scroll to position [278, 0]
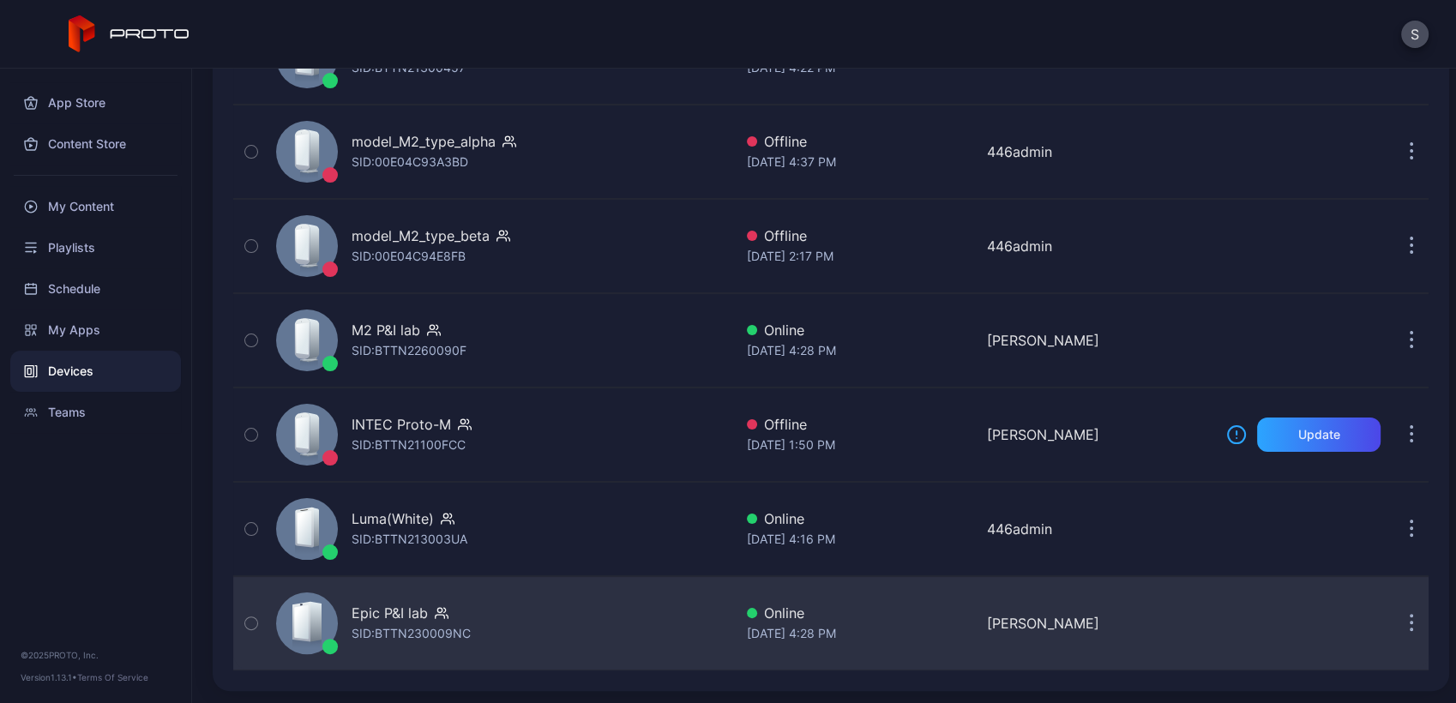
click at [487, 593] on div "Epic P&I lab SID: BTTN230009NC" at bounding box center [501, 624] width 464 height 86
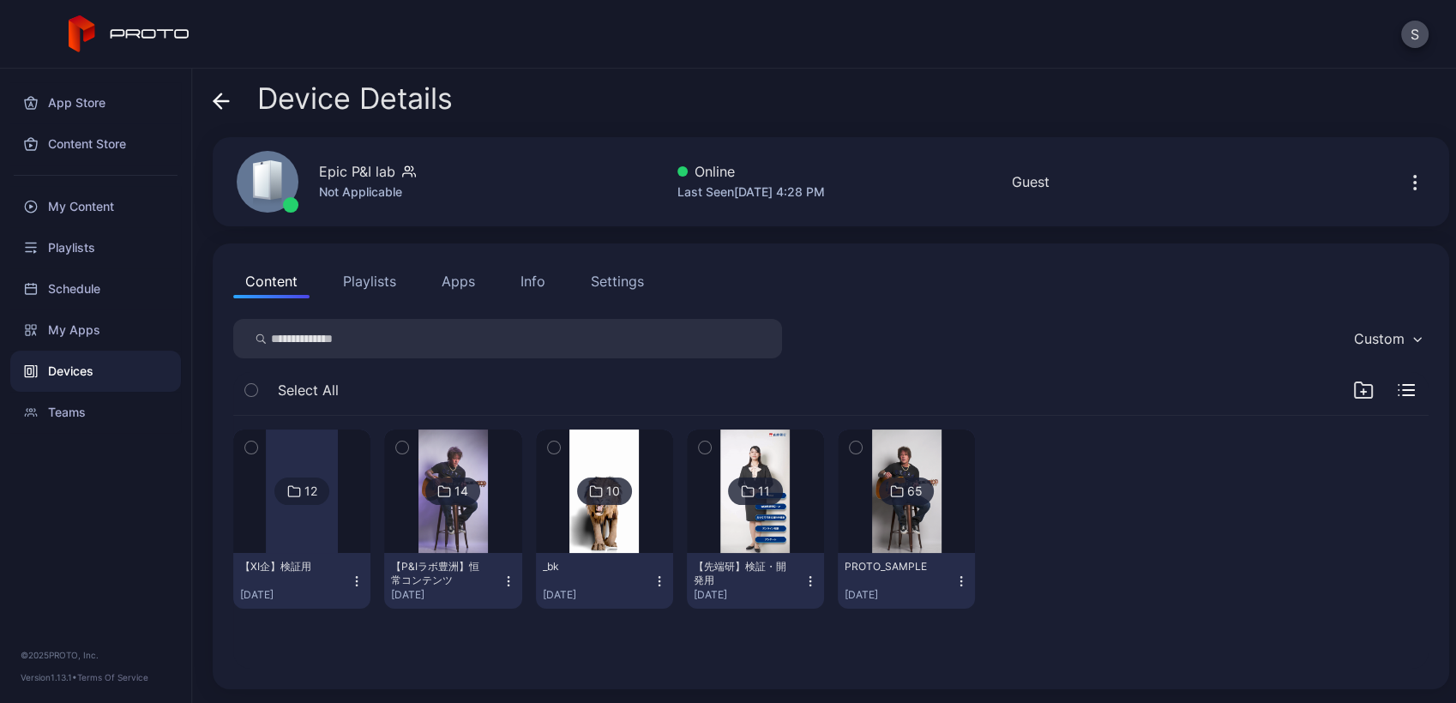
click at [1082, 497] on div at bounding box center [1057, 519] width 137 height 179
click at [1041, 522] on div at bounding box center [1057, 519] width 137 height 179
click at [466, 522] on img at bounding box center [452, 491] width 69 height 123
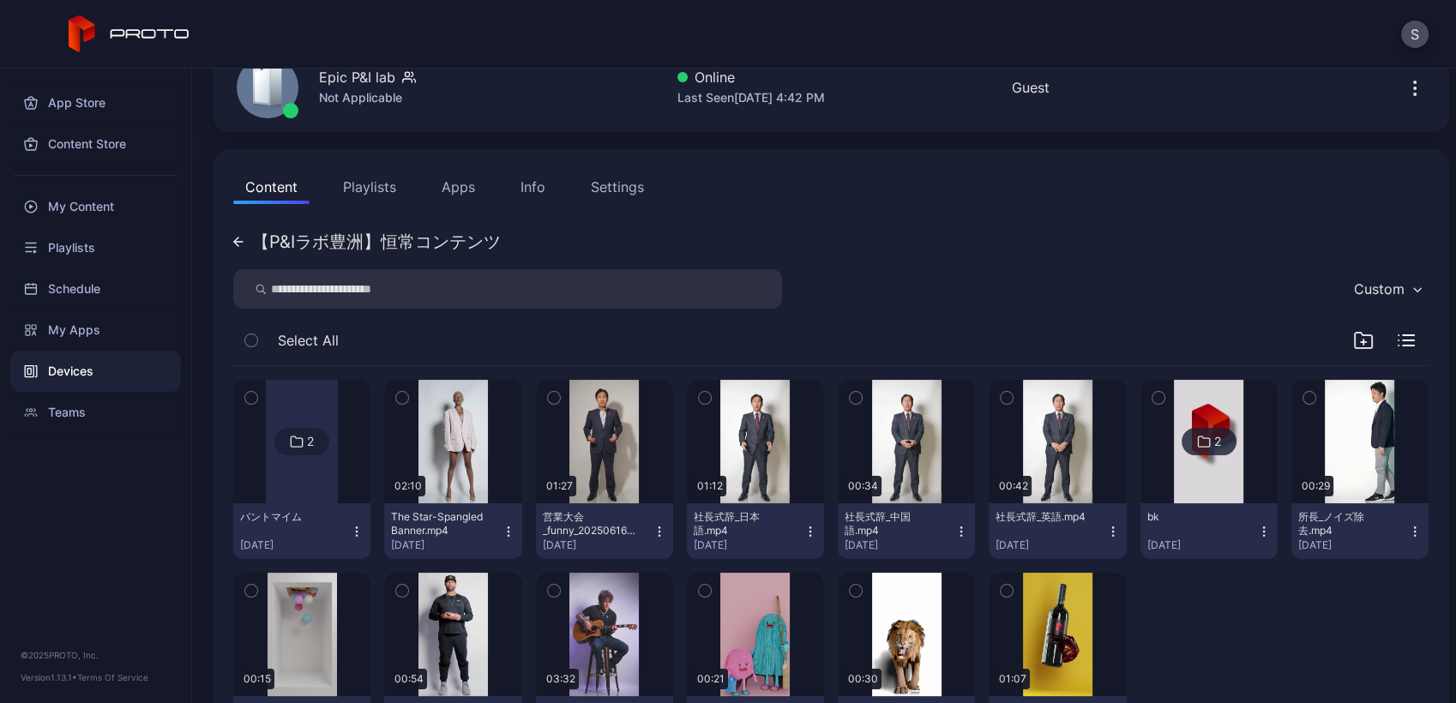
scroll to position [190, 0]
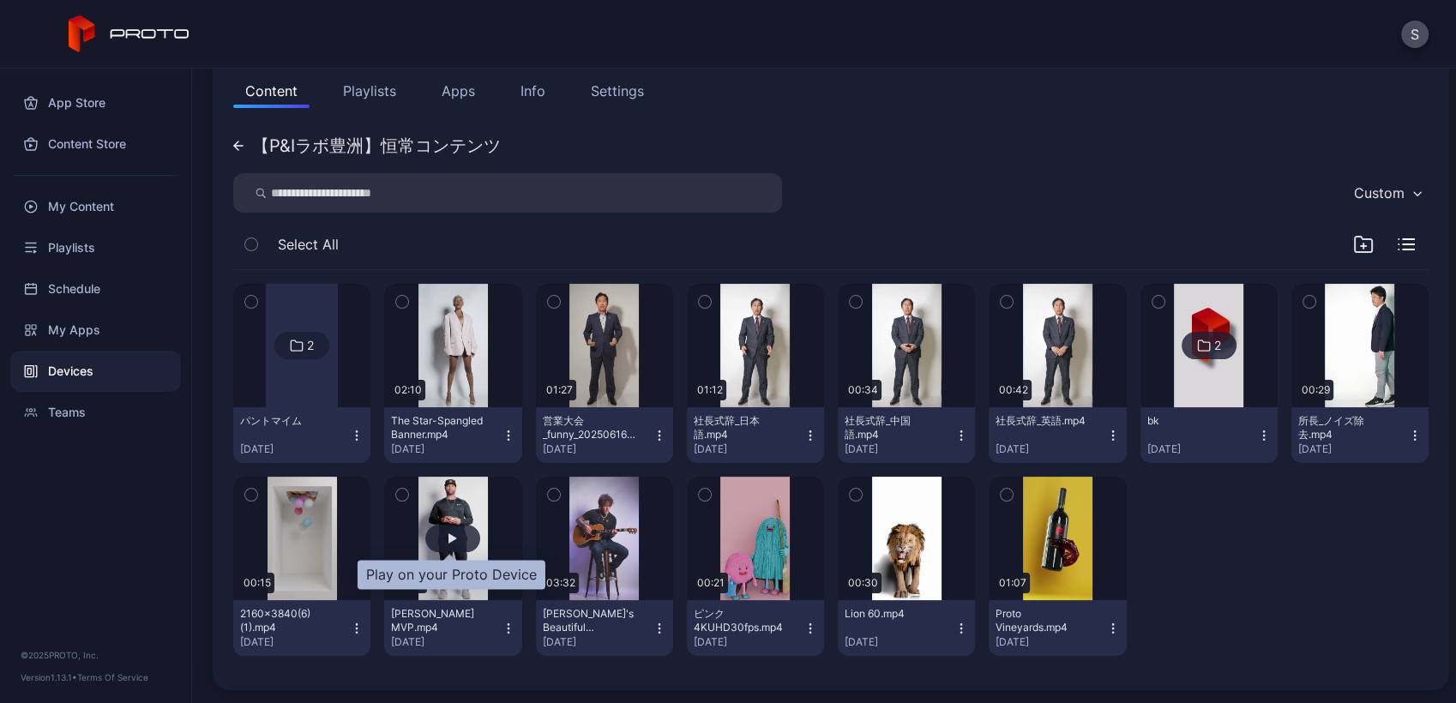
click at [440, 545] on div "button" at bounding box center [452, 538] width 55 height 27
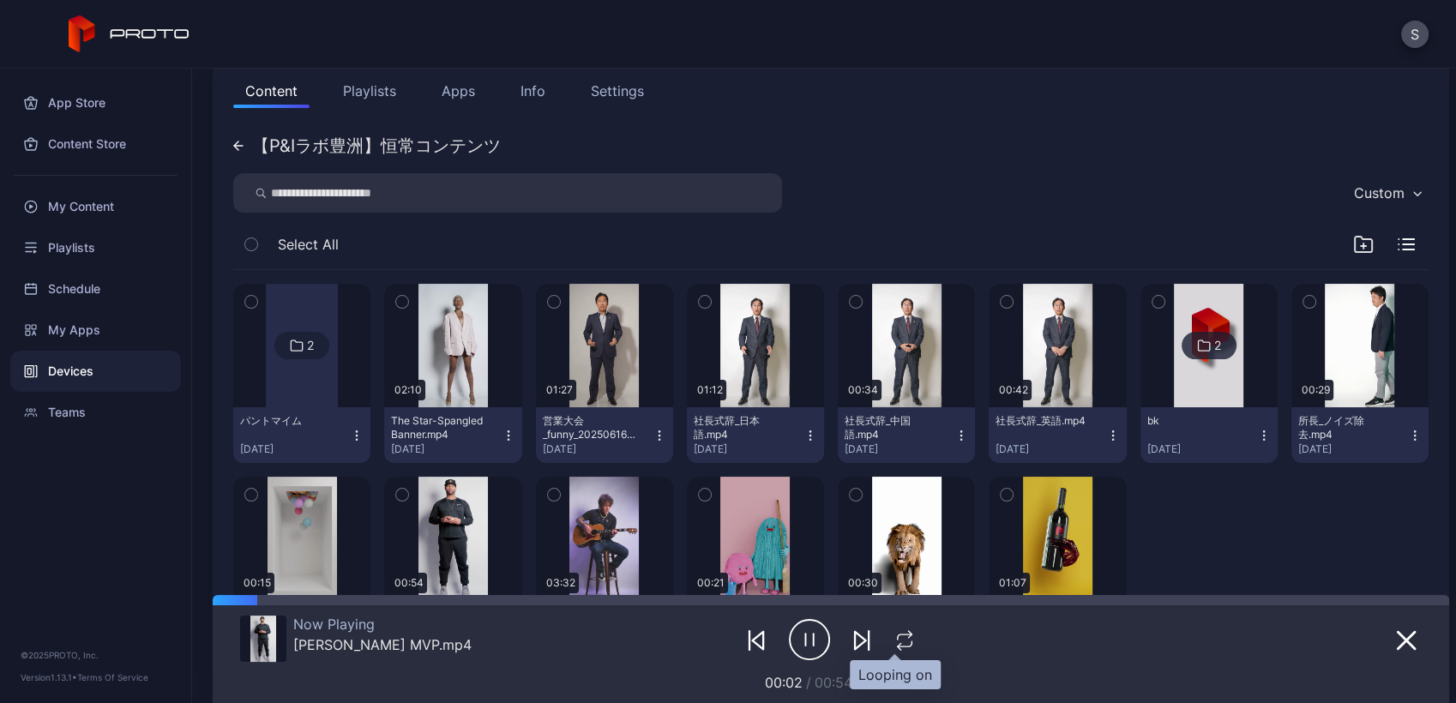
click at [896, 635] on icon "button" at bounding box center [905, 640] width 22 height 21
click at [862, 596] on div at bounding box center [831, 600] width 1237 height 10
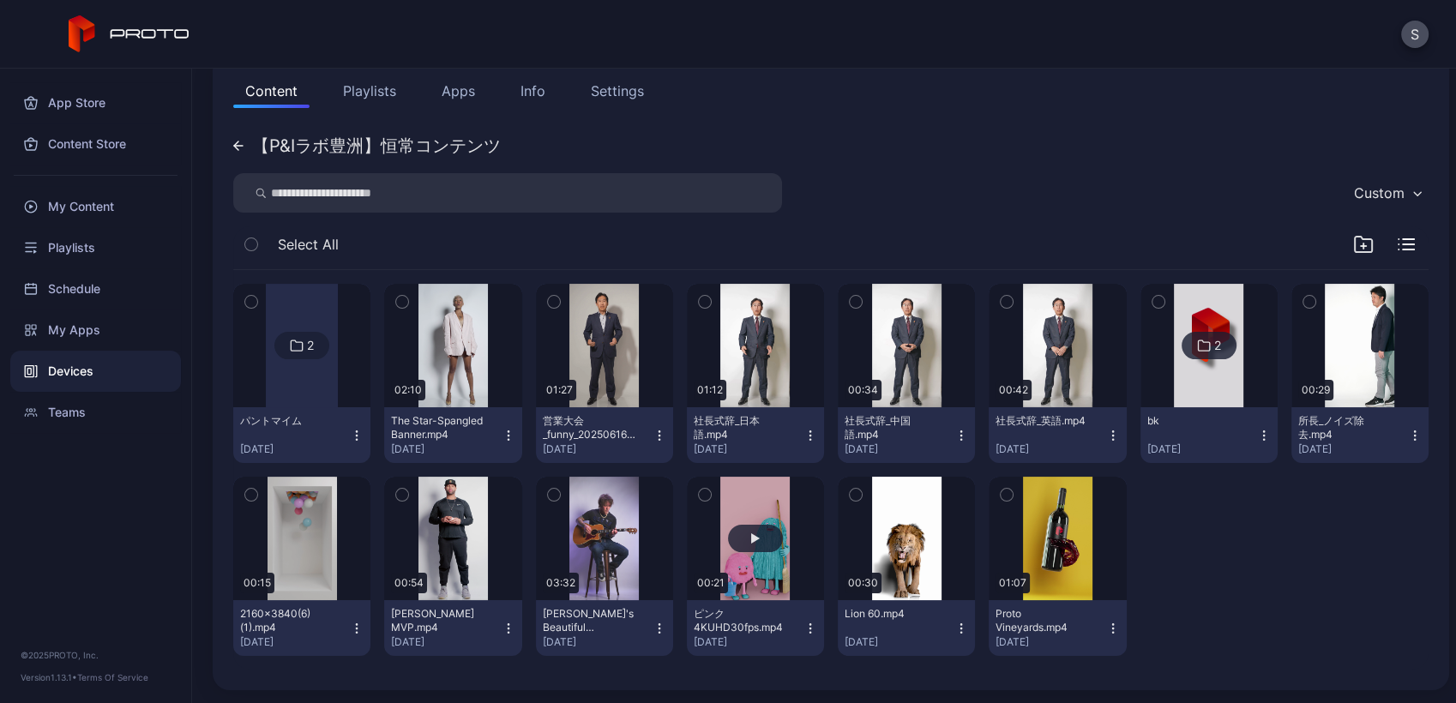
click at [785, 538] on button "button" at bounding box center [755, 538] width 137 height 123
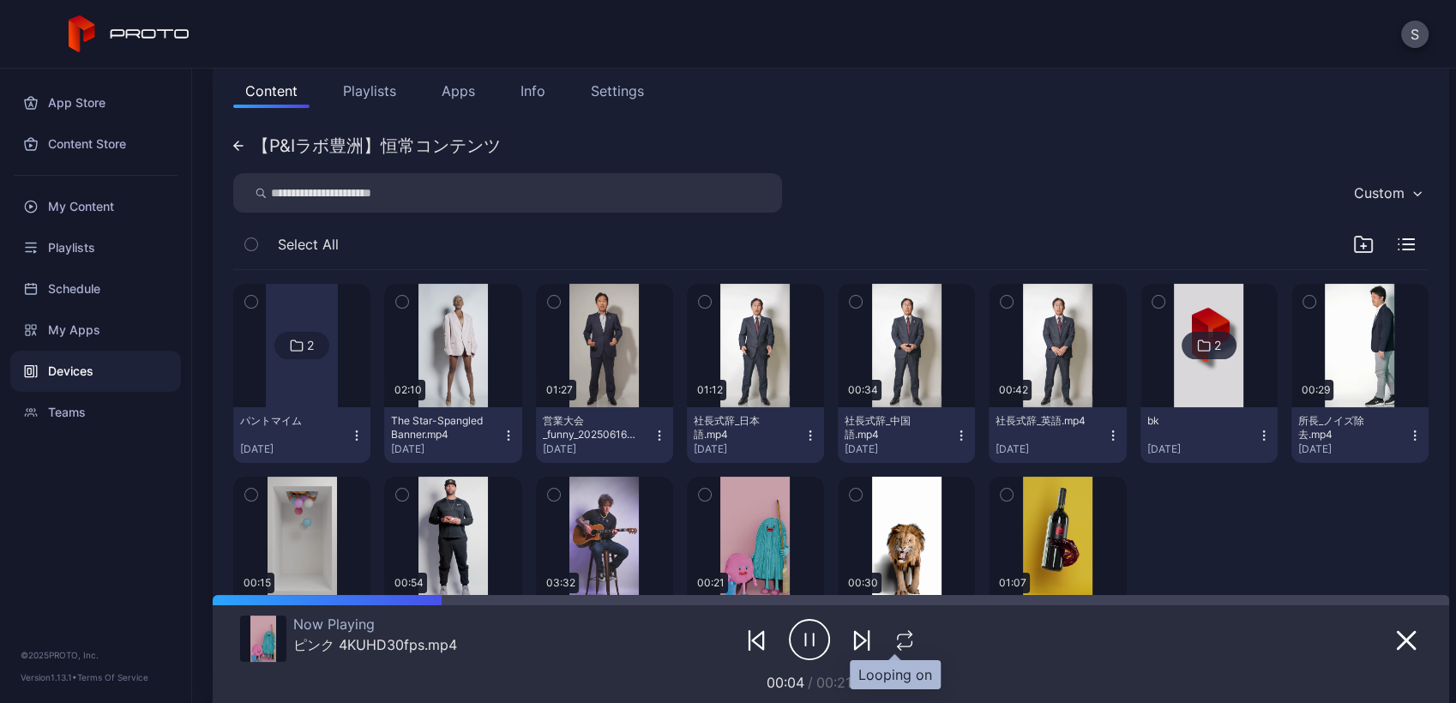
click at [894, 639] on icon "button" at bounding box center [905, 640] width 22 height 21
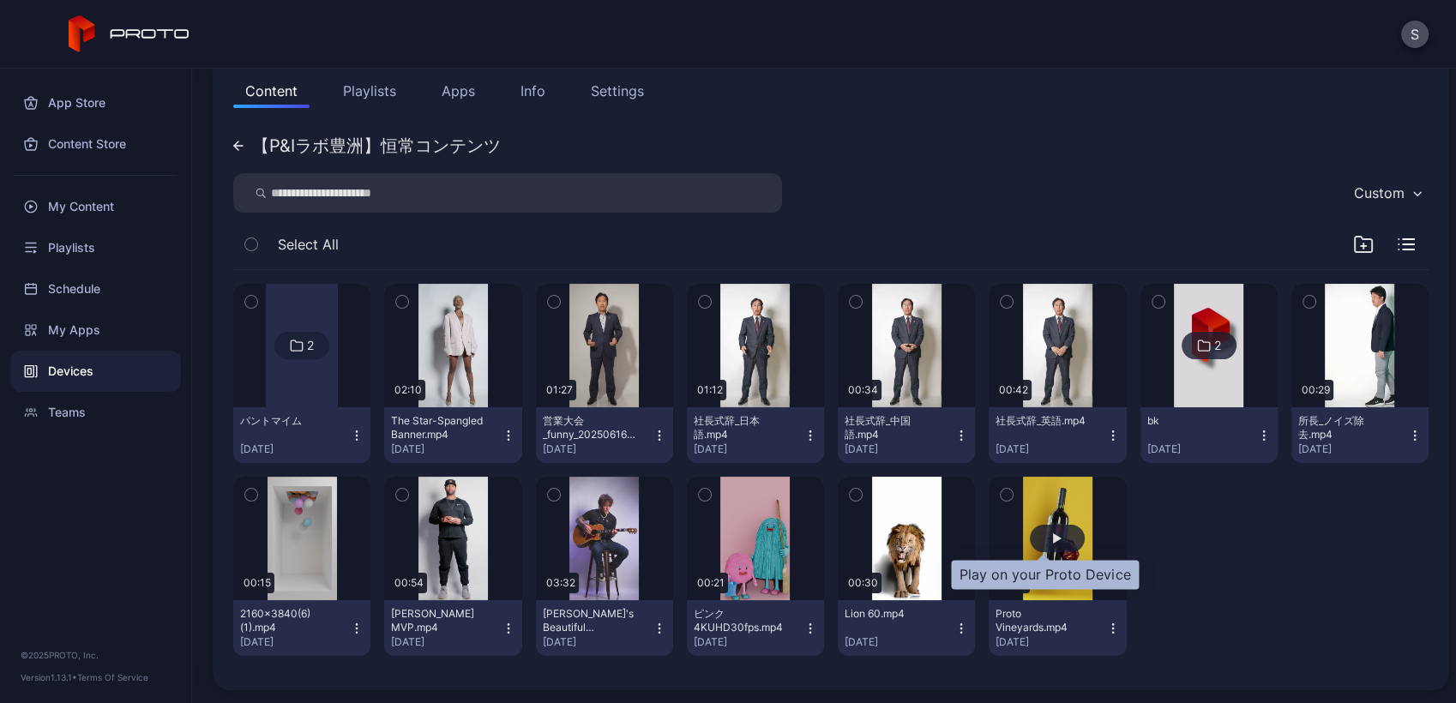
click at [1036, 541] on div "button" at bounding box center [1057, 538] width 55 height 27
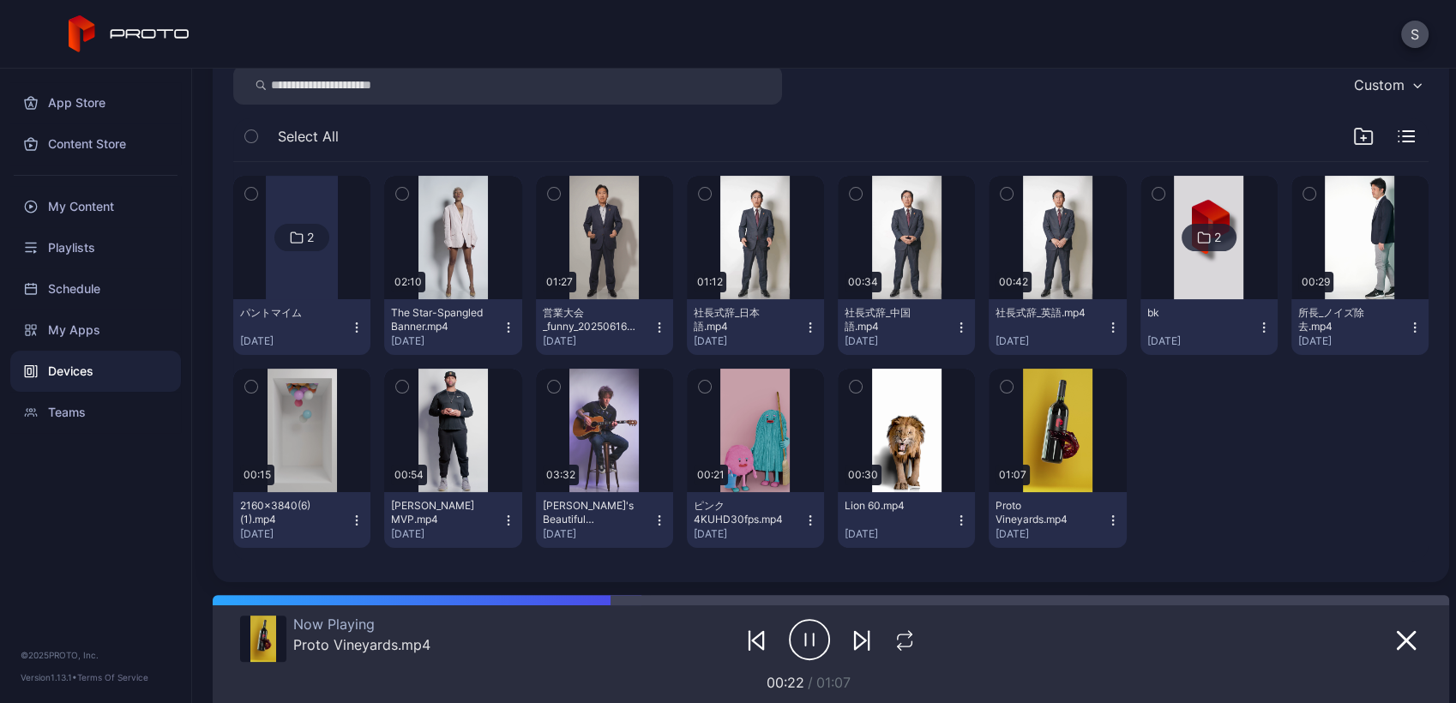
scroll to position [296, 0]
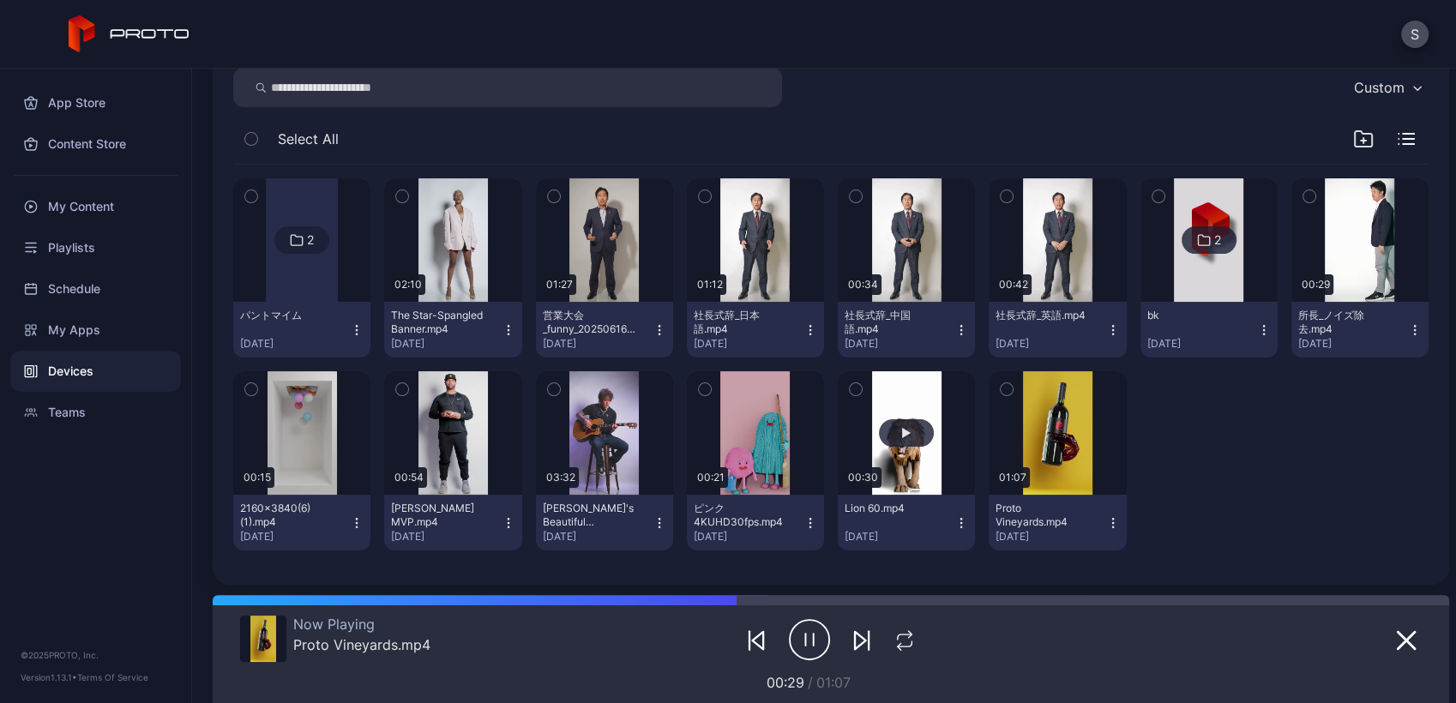
click at [889, 416] on button "button" at bounding box center [906, 432] width 137 height 123
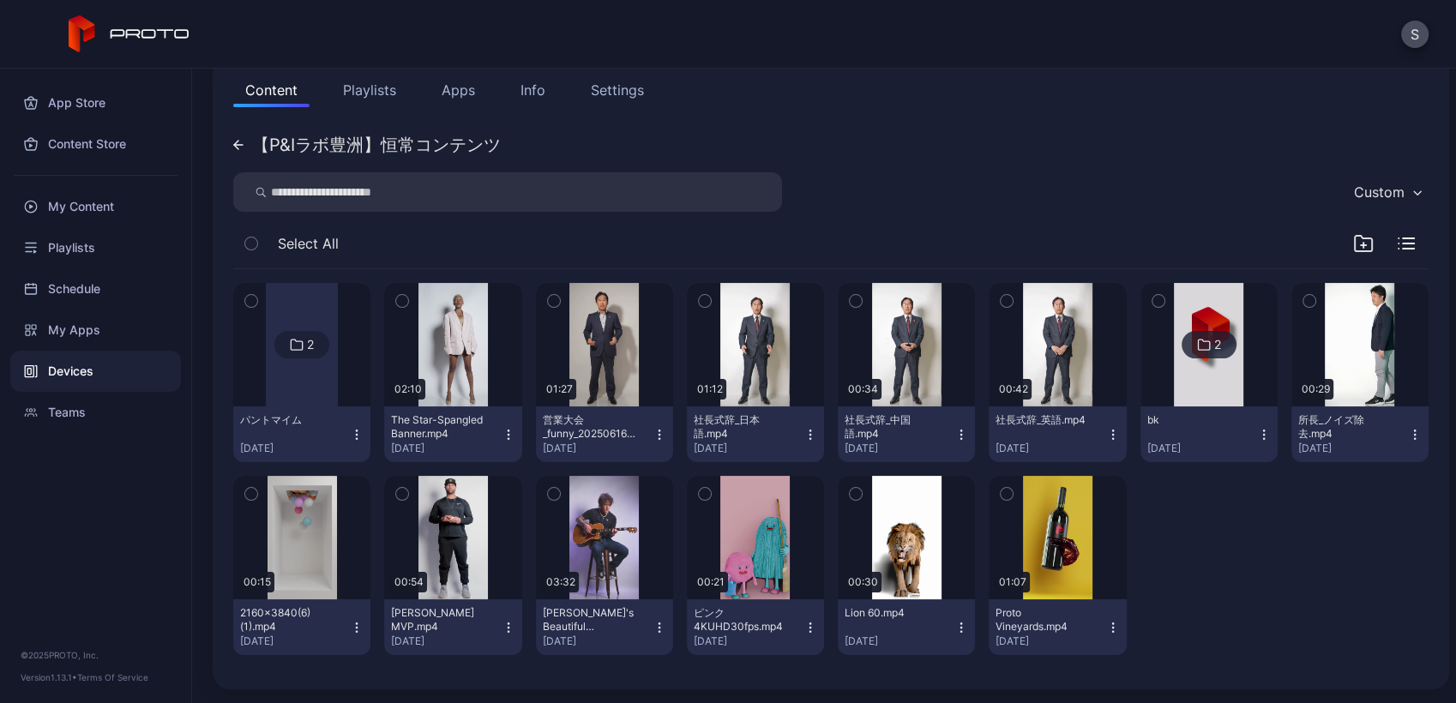
scroll to position [190, 0]
click at [91, 354] on div "Devices" at bounding box center [95, 371] width 171 height 41
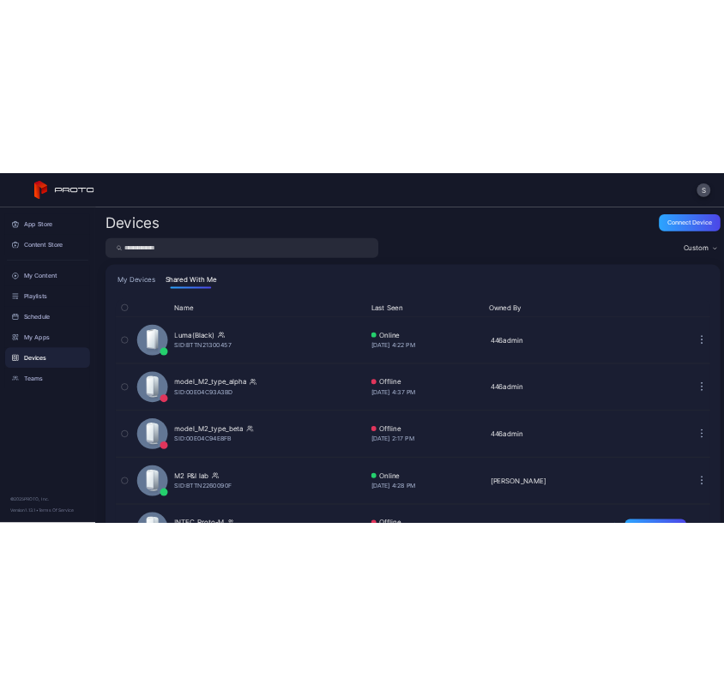
scroll to position [278, 0]
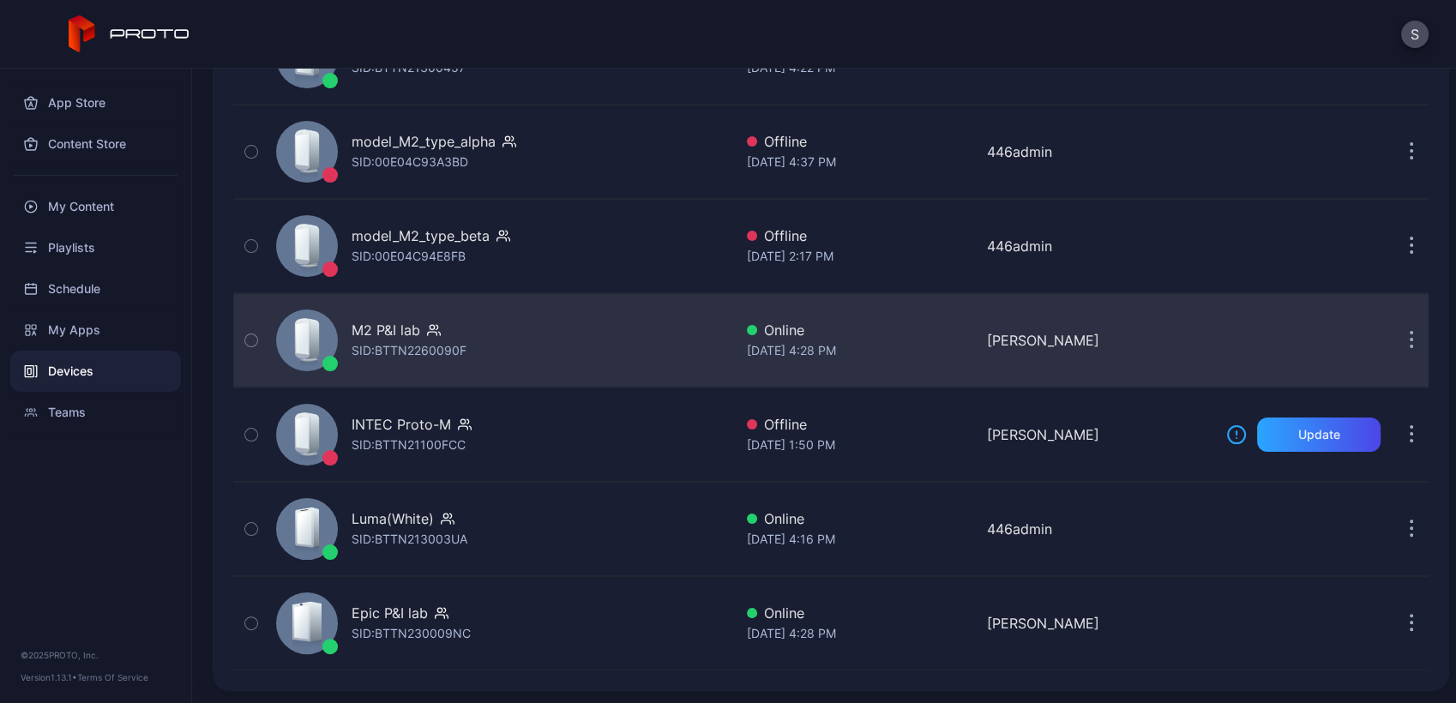
click at [514, 333] on div "M2 P&I lab SID: BTTN2260090F" at bounding box center [501, 341] width 464 height 86
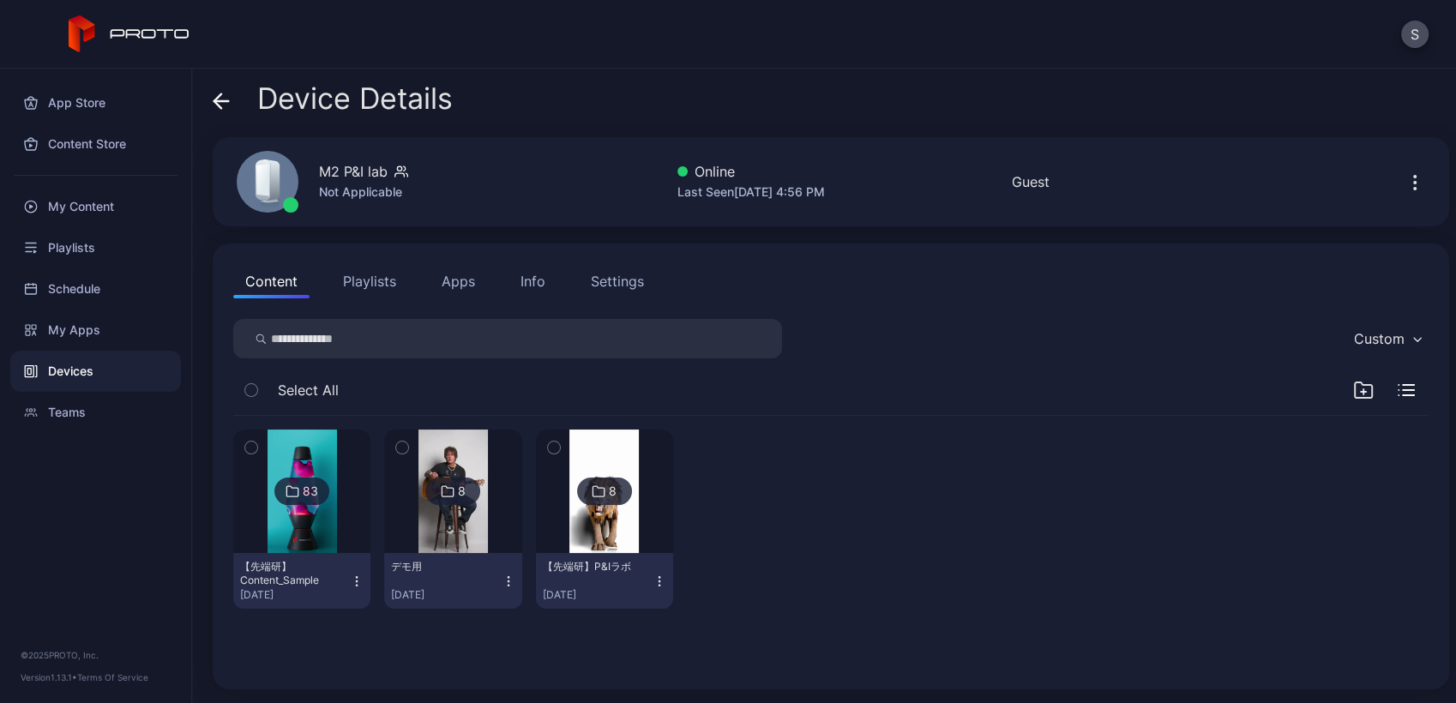
click at [348, 281] on button "Playlists" at bounding box center [369, 281] width 77 height 34
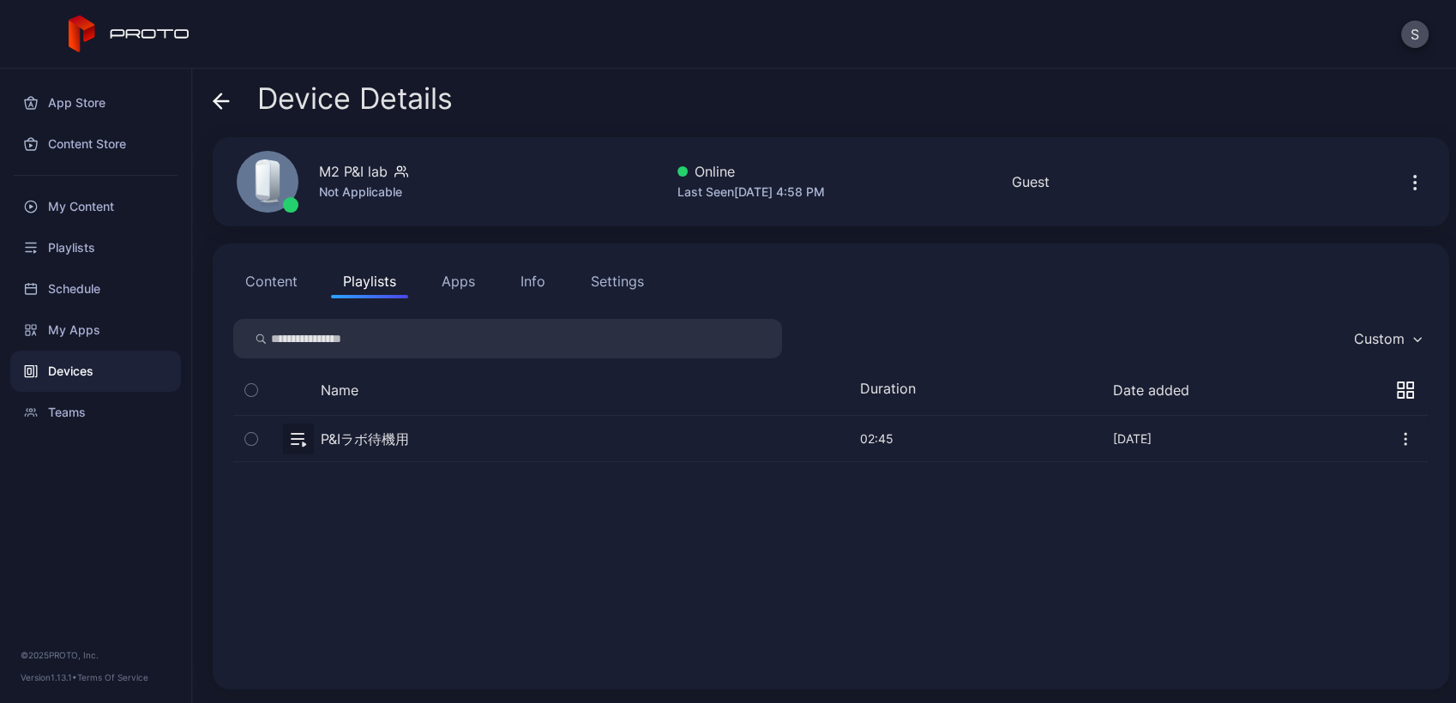
click at [395, 435] on button "button" at bounding box center [830, 438] width 1195 height 45
